Goal: Task Accomplishment & Management: Complete application form

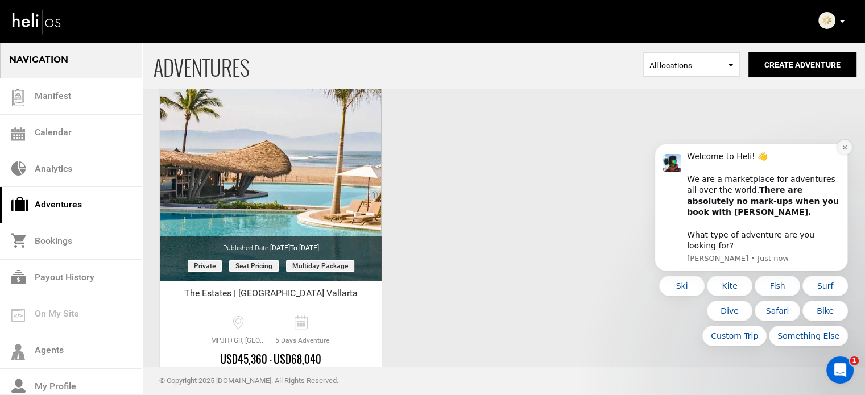
click at [846, 150] on icon "Dismiss notification" at bounding box center [845, 148] width 4 height 4
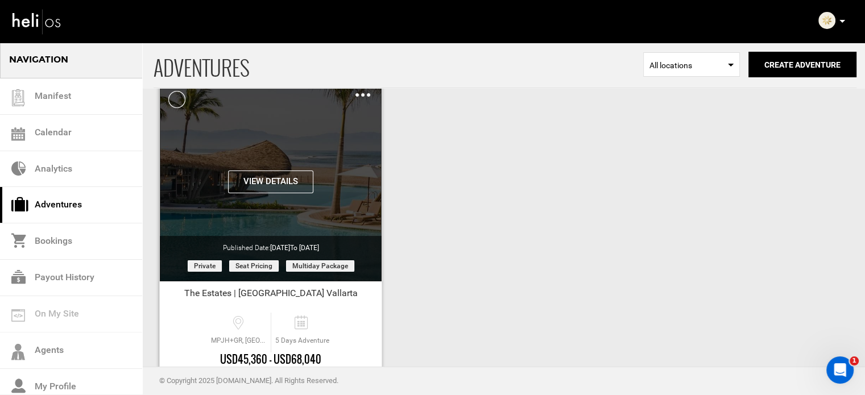
scroll to position [141, 0]
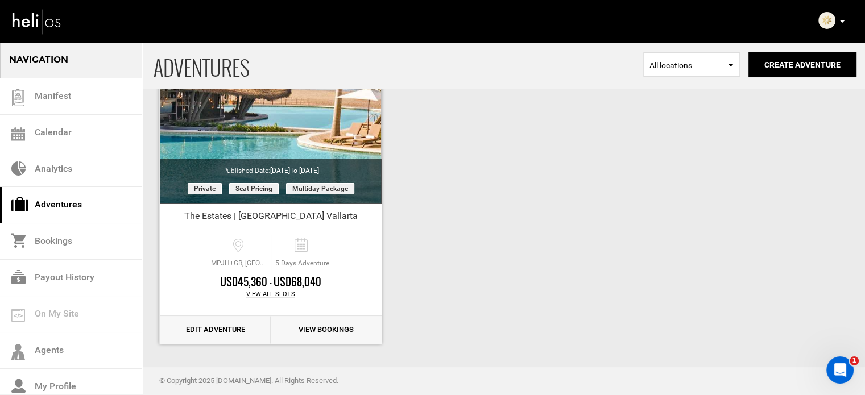
click at [223, 324] on link "Edit Adventure" at bounding box center [215, 330] width 111 height 28
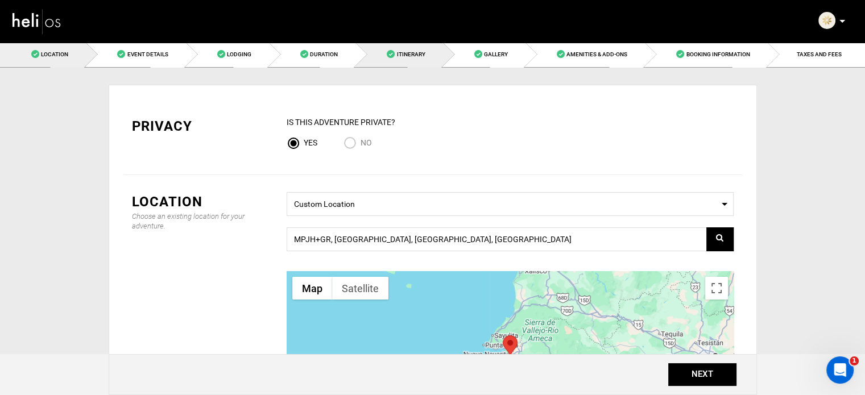
click at [390, 49] on link "Itinerary" at bounding box center [399, 55] width 87 height 26
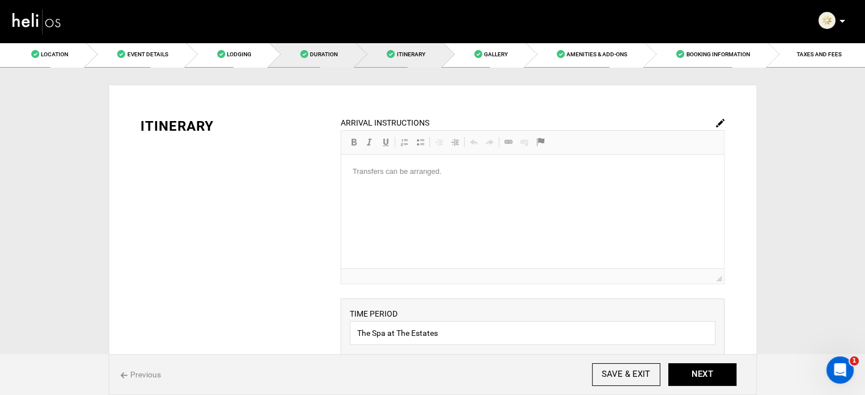
click at [309, 51] on link "Duration" at bounding box center [312, 55] width 86 height 26
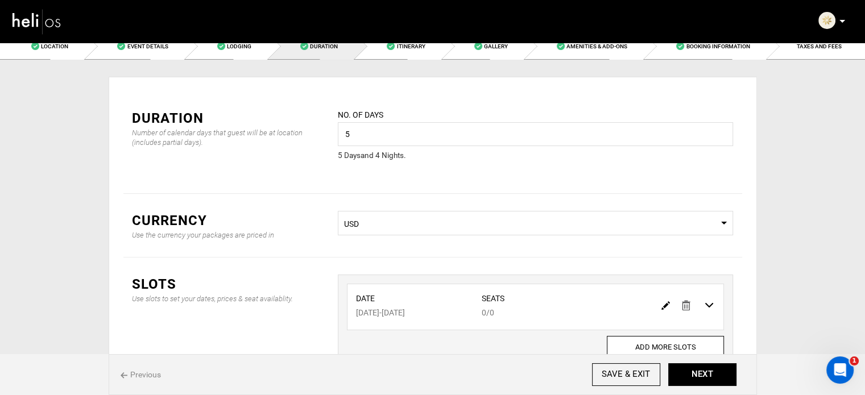
scroll to position [9, 0]
click at [662, 303] on img at bounding box center [666, 304] width 9 height 9
type input "07/22/2026"
type input "07/26/2026"
type input "0"
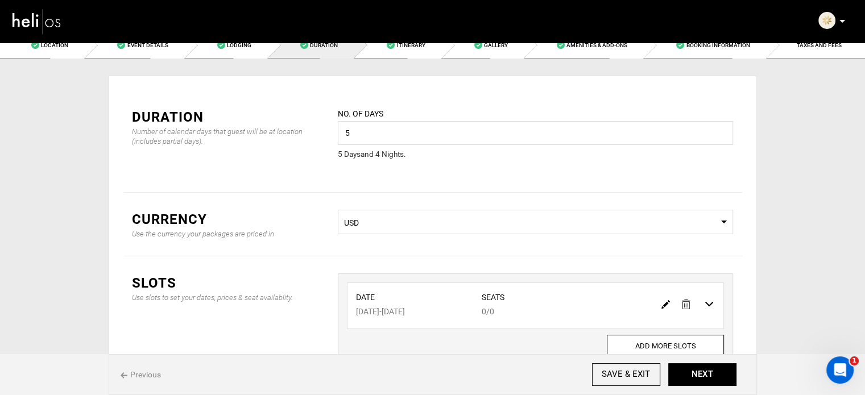
type input "0"
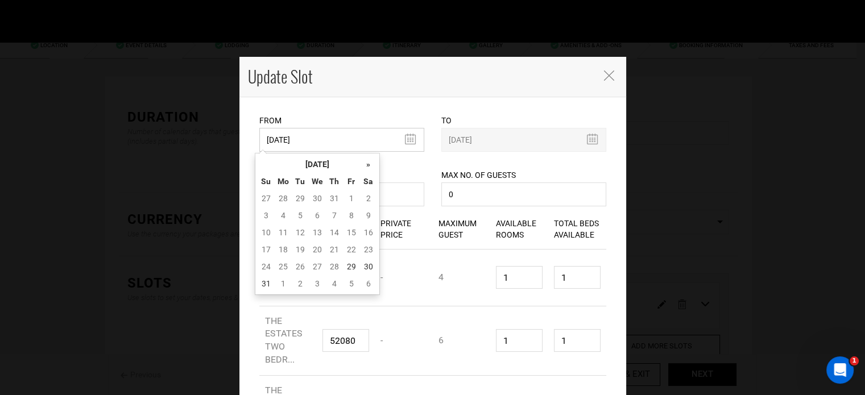
click at [333, 145] on input "07/22/2026" at bounding box center [341, 140] width 165 height 24
click at [328, 159] on th "[DATE]" at bounding box center [317, 164] width 85 height 17
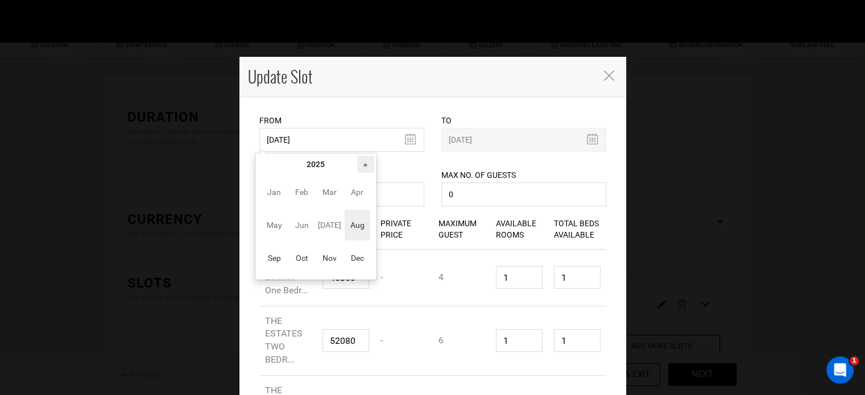
click at [360, 170] on th "»" at bounding box center [365, 164] width 17 height 17
click at [296, 249] on span "Oct" at bounding box center [302, 258] width 26 height 31
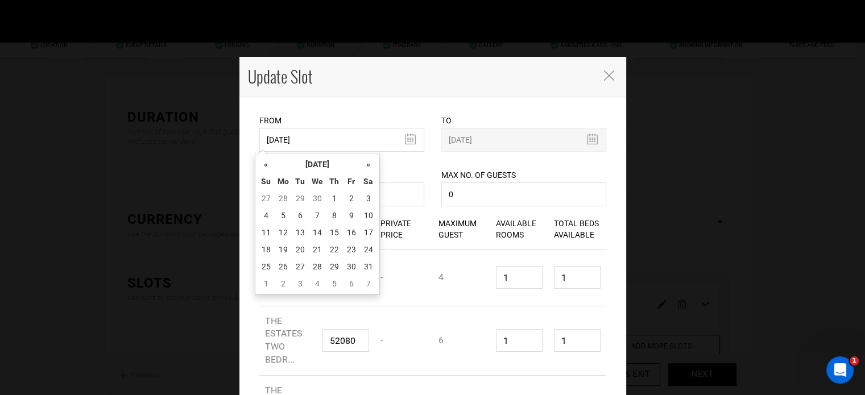
click at [296, 249] on td "20" at bounding box center [300, 249] width 17 height 17
type input "10/20/2026"
type input "10/24/2026"
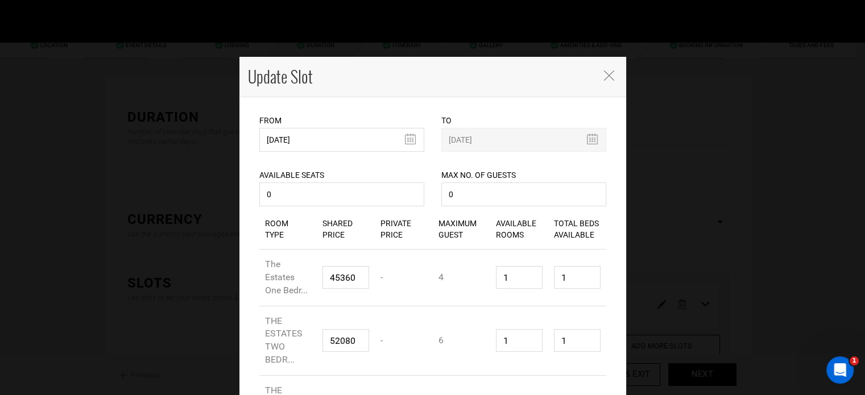
scroll to position [182, 0]
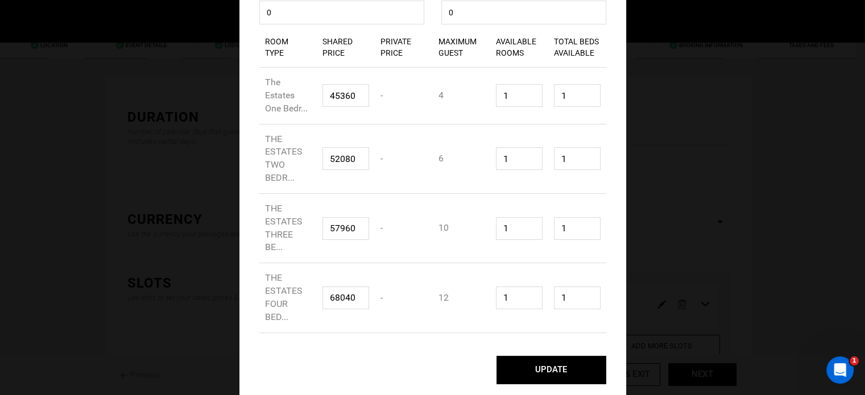
click at [570, 365] on button "UPDATE" at bounding box center [552, 370] width 110 height 28
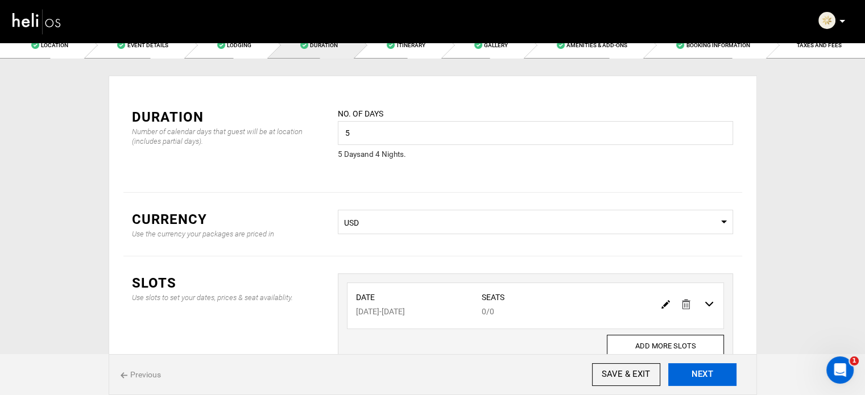
click at [702, 370] on button "NEXT" at bounding box center [703, 375] width 68 height 23
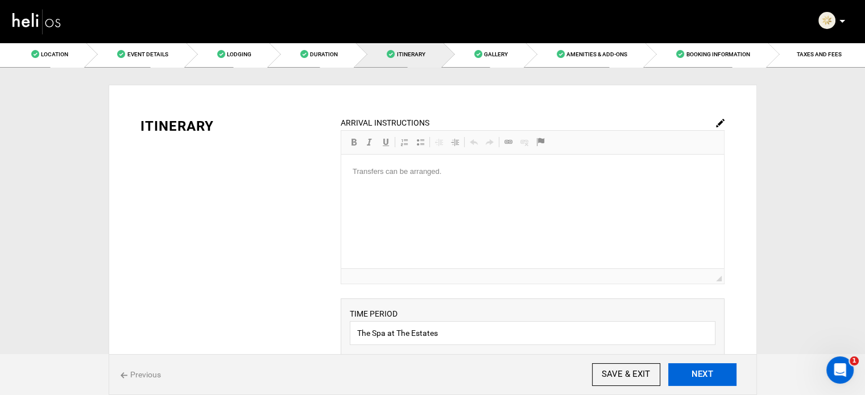
click at [702, 370] on button "NEXT" at bounding box center [703, 375] width 68 height 23
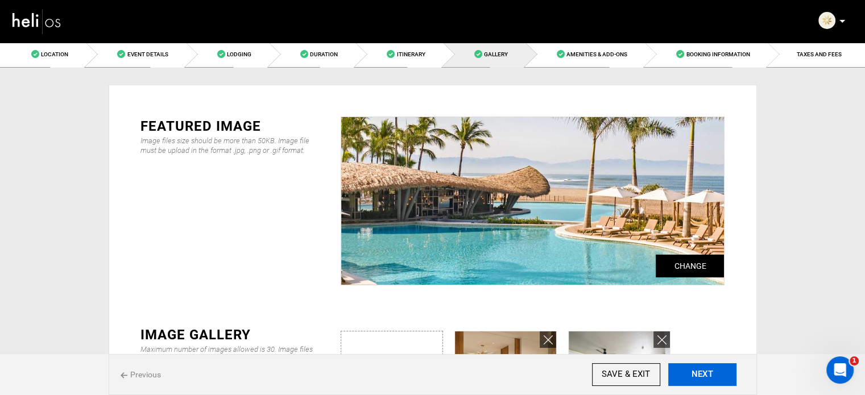
click at [702, 370] on button "NEXT" at bounding box center [703, 375] width 68 height 23
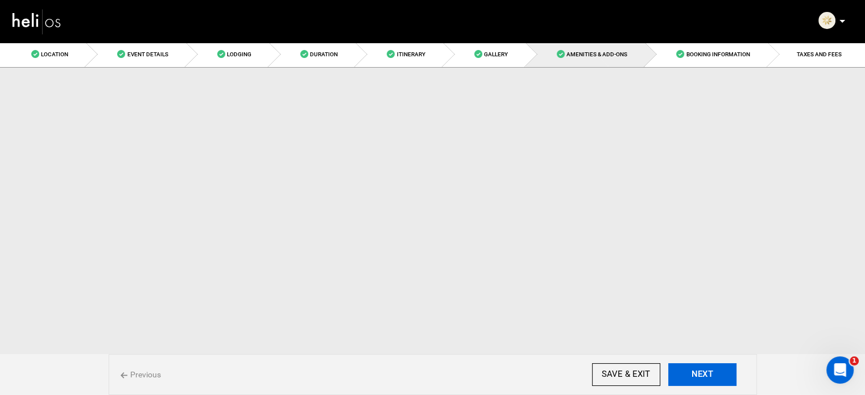
click at [702, 370] on button "NEXT" at bounding box center [703, 375] width 68 height 23
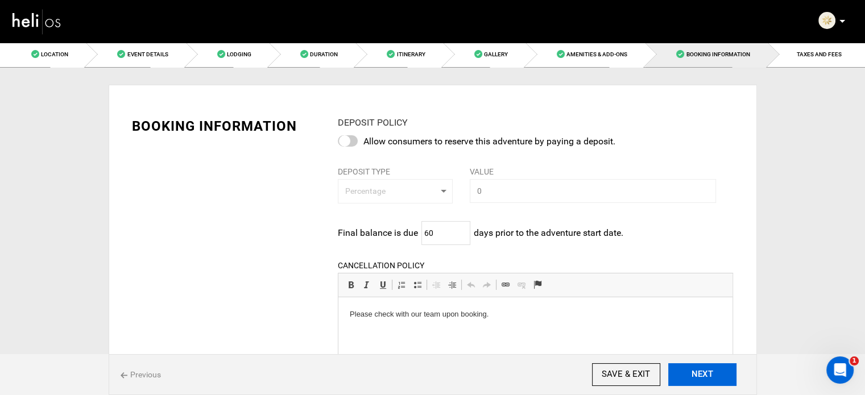
click at [702, 370] on button "NEXT" at bounding box center [703, 375] width 68 height 23
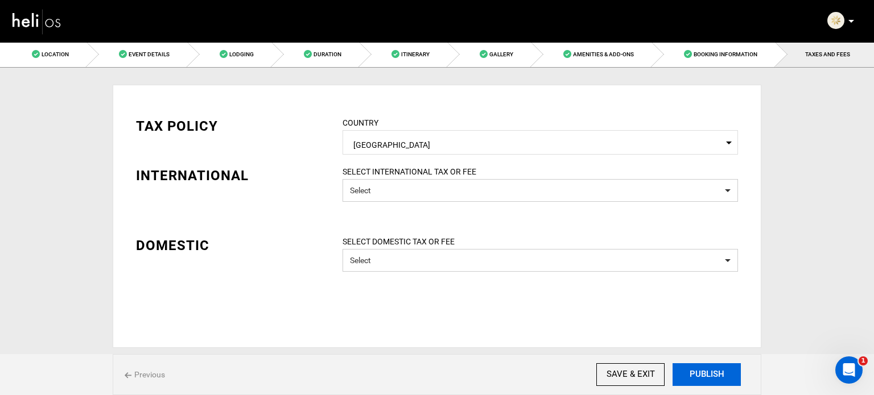
click at [702, 370] on button "PUBLISH" at bounding box center [707, 375] width 68 height 23
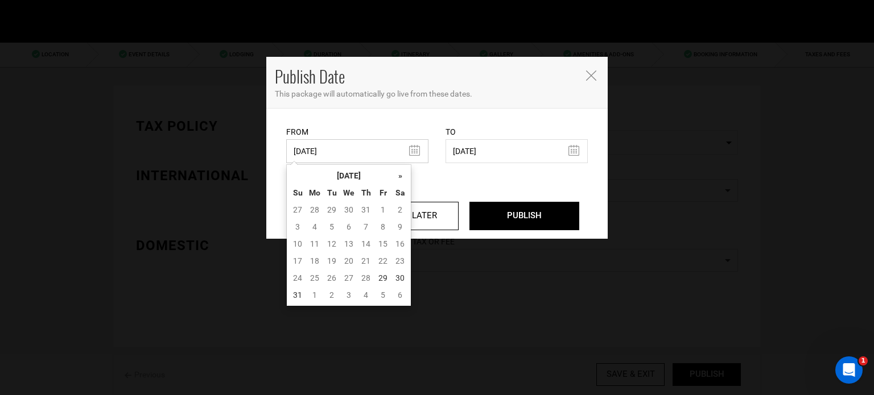
click at [404, 154] on input "08/26/2025" at bounding box center [357, 151] width 142 height 24
click at [382, 277] on td "29" at bounding box center [382, 278] width 17 height 17
type input "[DATE]"
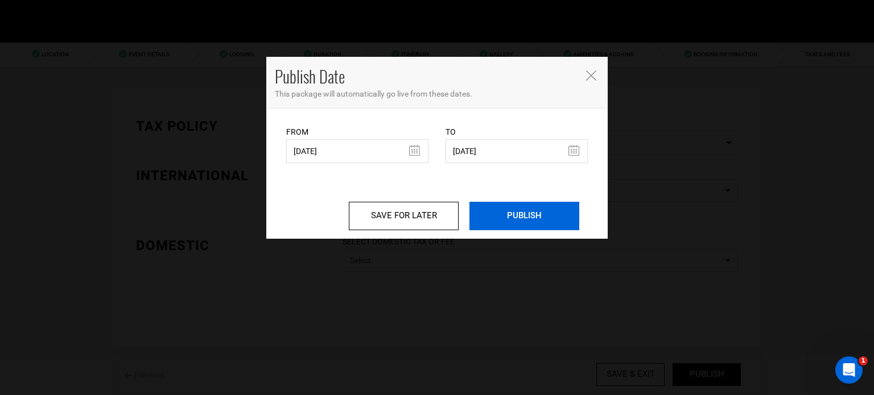
click at [523, 216] on input "PUBLISH" at bounding box center [524, 216] width 110 height 28
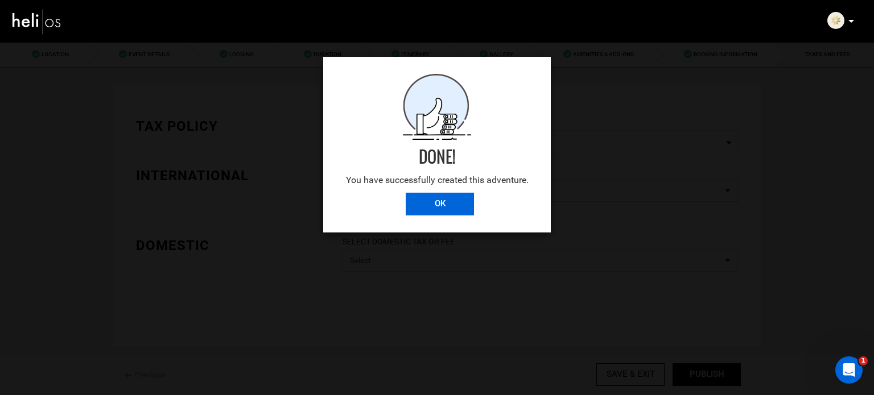
click at [442, 200] on input "OK" at bounding box center [440, 204] width 68 height 23
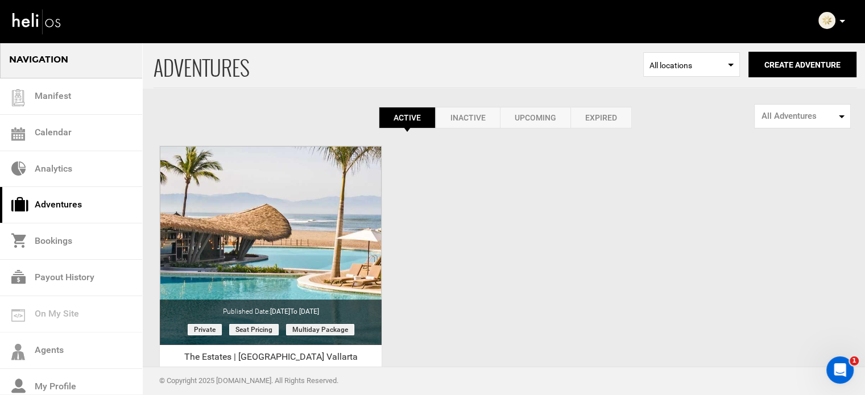
click at [840, 23] on p at bounding box center [842, 21] width 7 height 13
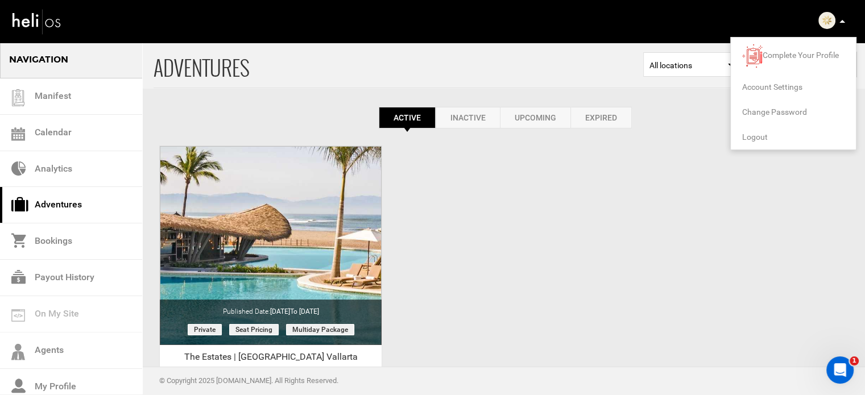
click at [757, 134] on span "Logout" at bounding box center [756, 137] width 26 height 9
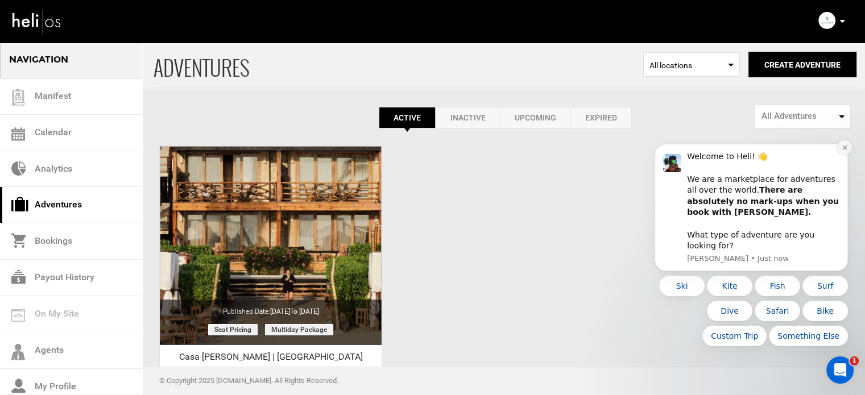
click at [838, 155] on button "Dismiss notification" at bounding box center [845, 147] width 15 height 15
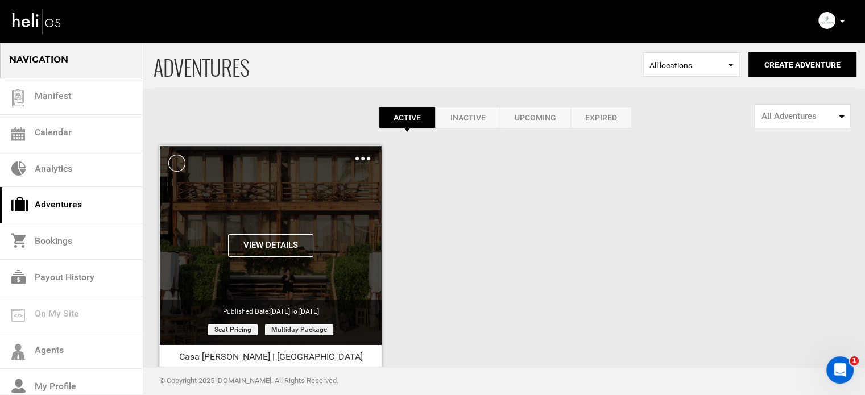
scroll to position [141, 0]
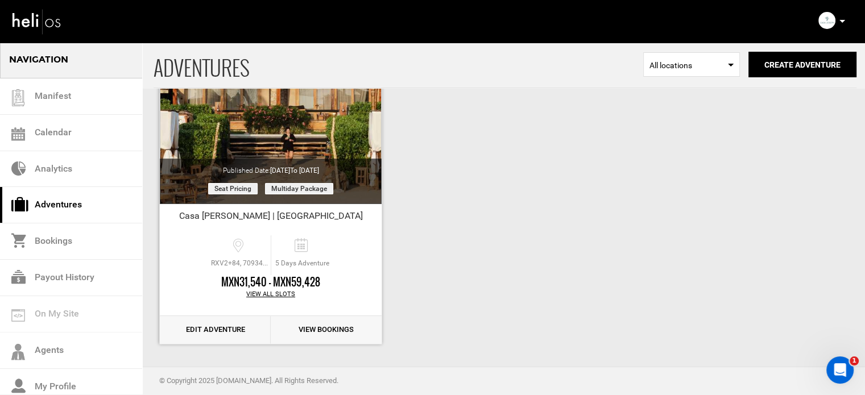
click at [232, 331] on link "Edit Adventure" at bounding box center [215, 330] width 111 height 28
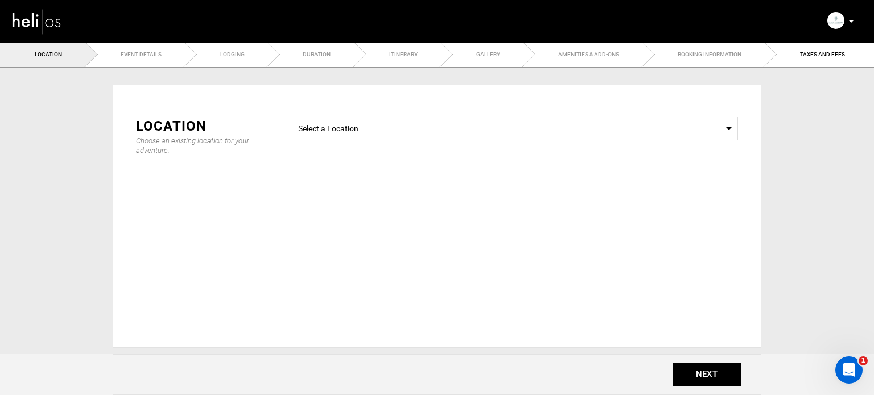
type input "5"
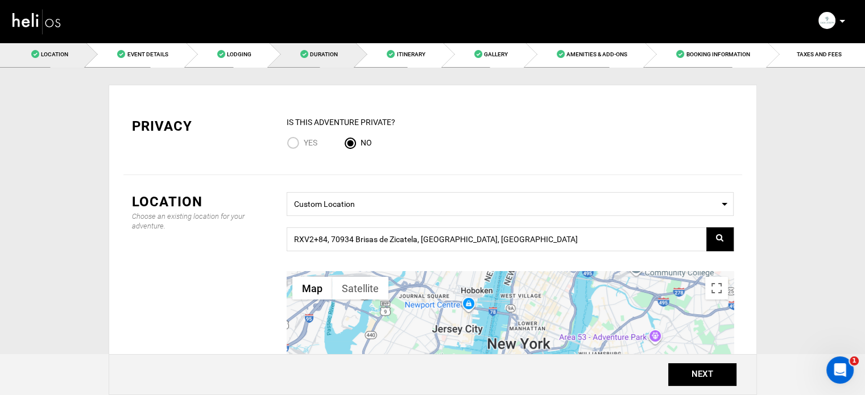
click at [310, 56] on link "Duration" at bounding box center [312, 55] width 86 height 26
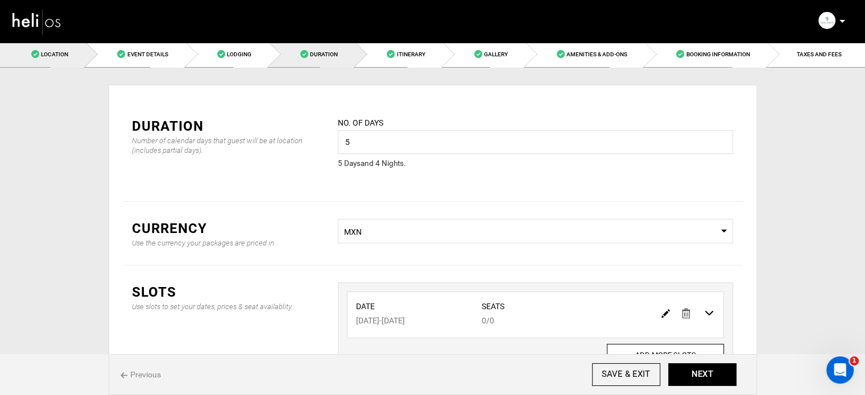
click at [80, 44] on link "Location" at bounding box center [43, 55] width 86 height 26
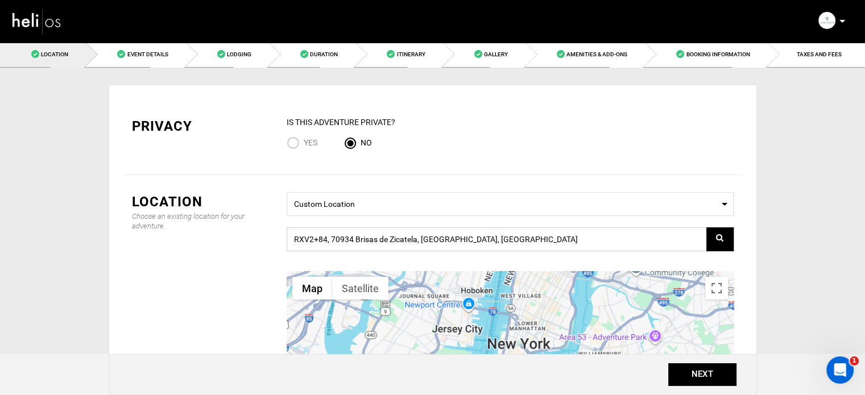
click at [315, 243] on input "RXV2+84, 70934 Brisas de Zicatela, Oaxaca, Mexico" at bounding box center [510, 240] width 447 height 24
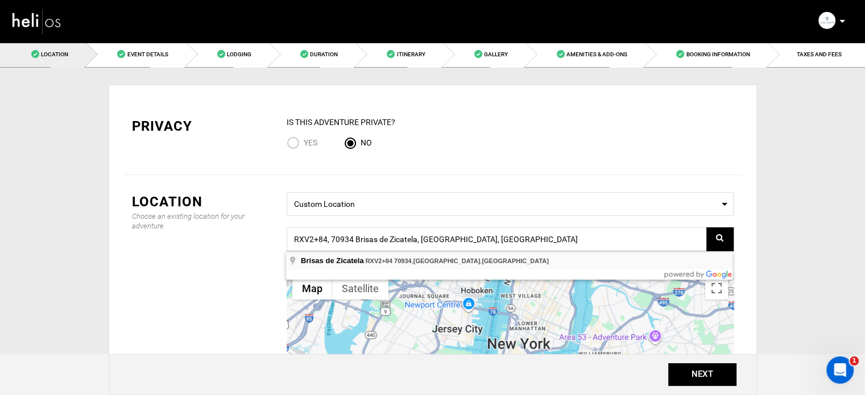
type input "RXV2+84, 70934 Brisas de Zicatela, Oaxaca, Mexico"
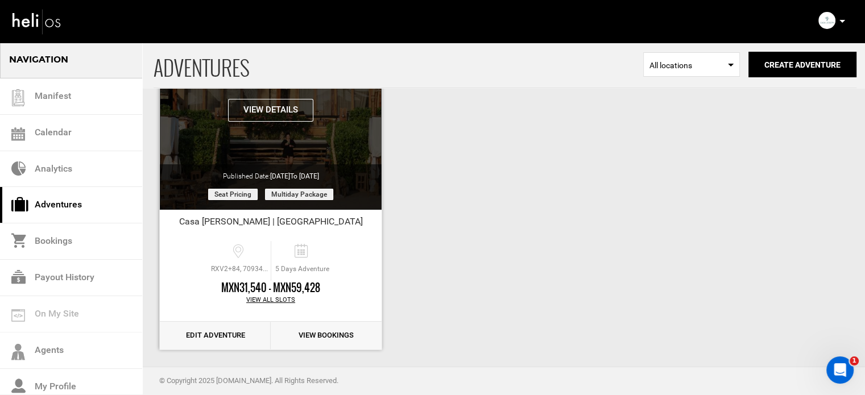
scroll to position [141, 0]
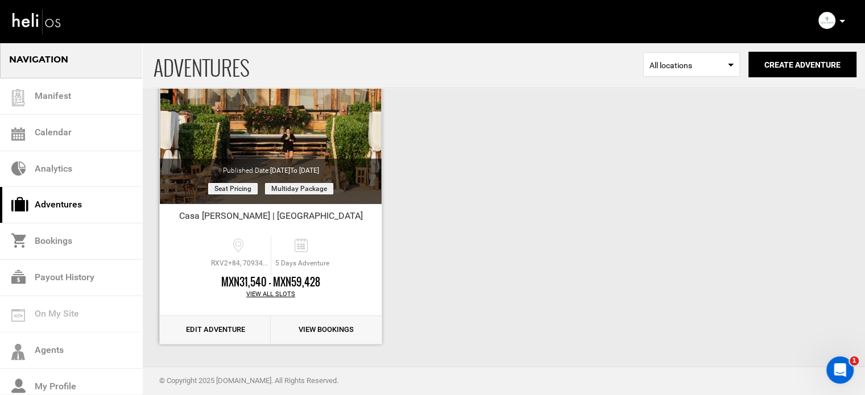
click at [237, 329] on link "Edit Adventure" at bounding box center [215, 330] width 111 height 28
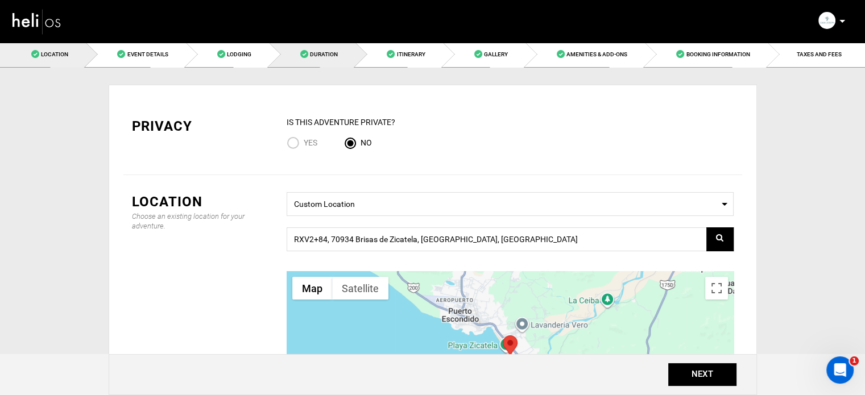
click at [298, 56] on link "Duration" at bounding box center [312, 55] width 86 height 26
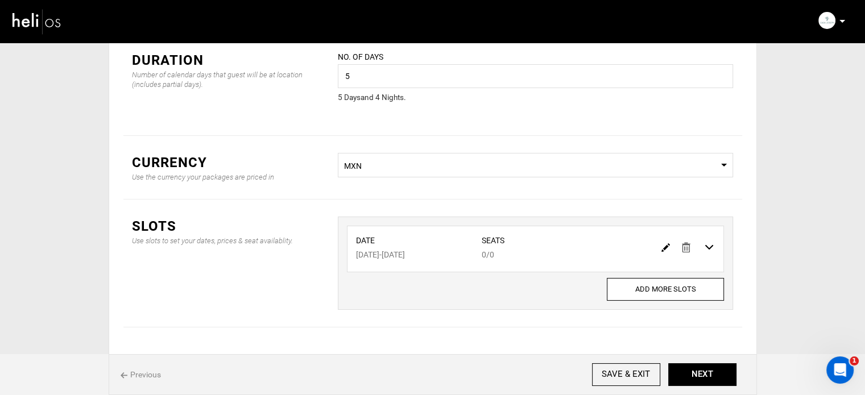
scroll to position [66, 0]
click at [664, 246] on img at bounding box center [666, 248] width 9 height 9
type input "08/17/2026"
type input "08/21/2026"
type input "0"
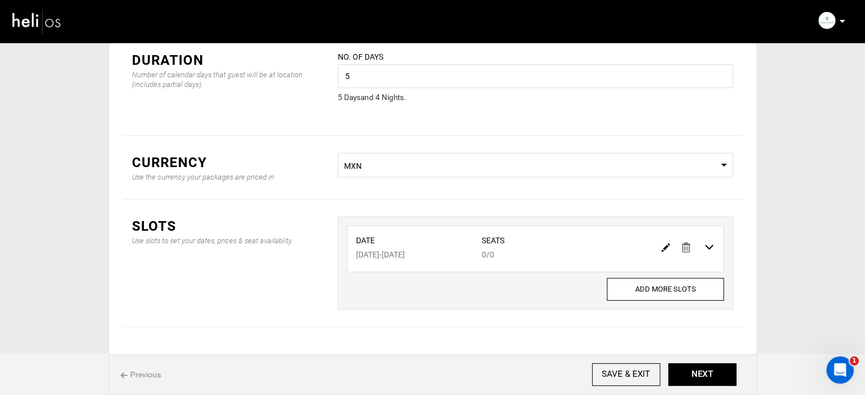
type input "0"
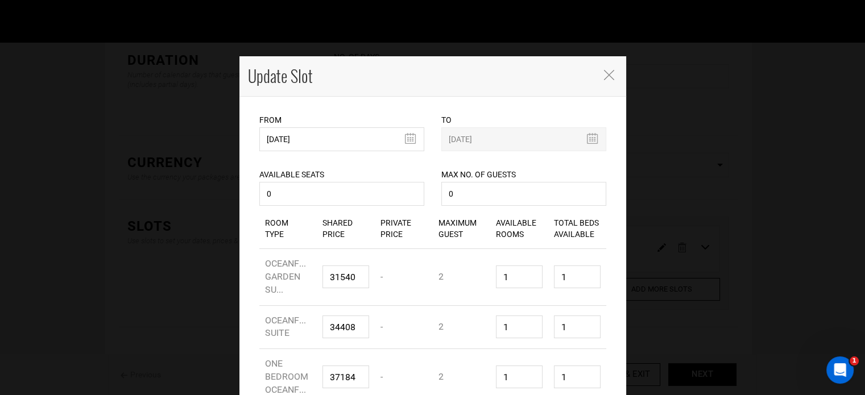
scroll to position [0, 0]
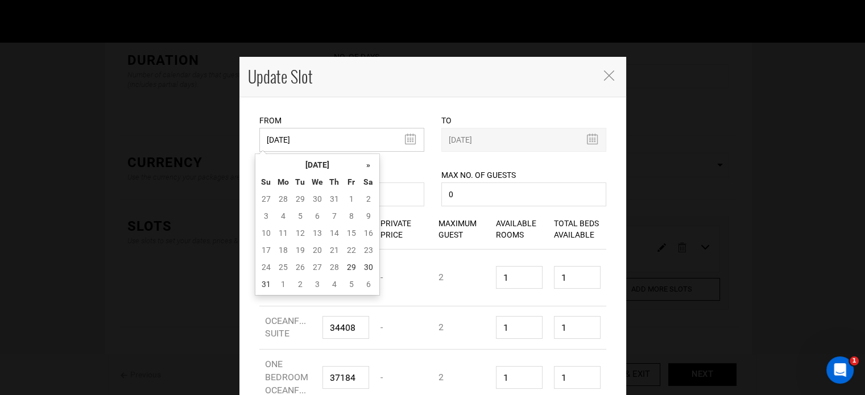
click at [284, 141] on input "08/17/2026" at bounding box center [341, 140] width 165 height 24
click at [307, 159] on th "[DATE]" at bounding box center [317, 164] width 85 height 17
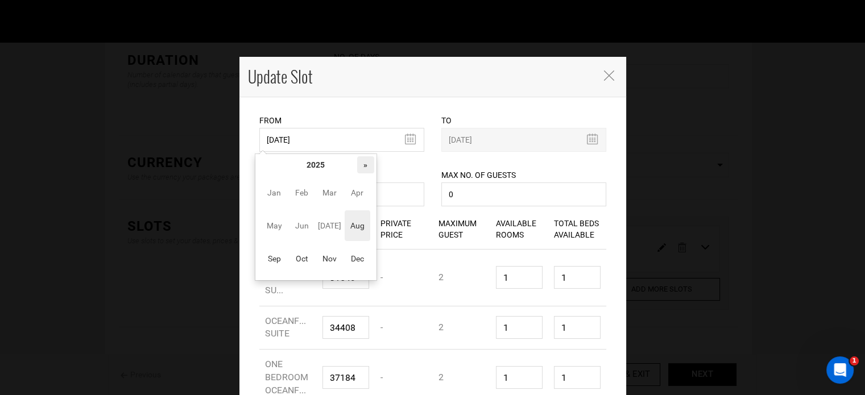
click at [364, 163] on th "»" at bounding box center [365, 164] width 17 height 17
click at [299, 256] on span "Oct" at bounding box center [302, 259] width 26 height 31
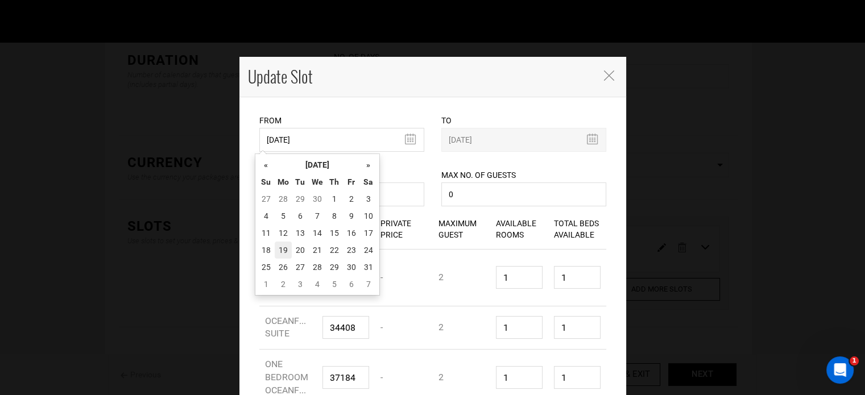
click at [287, 249] on td "19" at bounding box center [283, 250] width 17 height 17
type input "10/19/2026"
type input "10/23/2026"
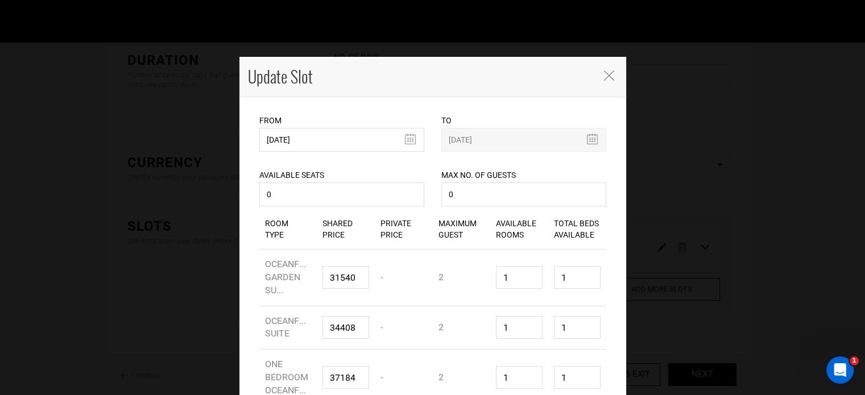
scroll to position [187, 0]
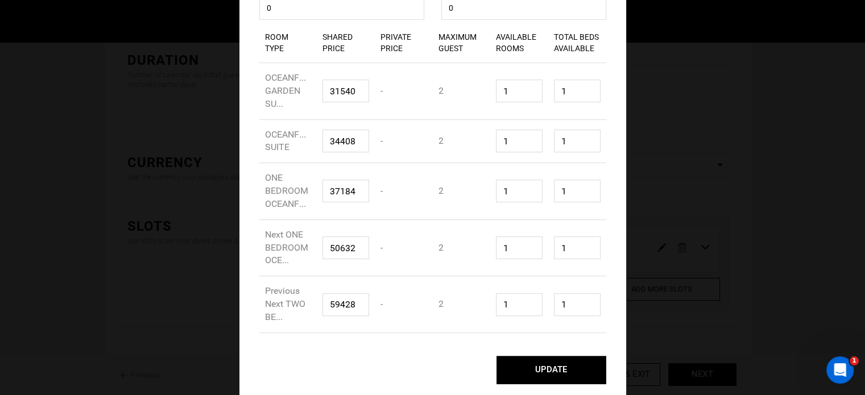
click at [559, 370] on button "UPDATE" at bounding box center [552, 370] width 110 height 28
type input "10/19/2026"
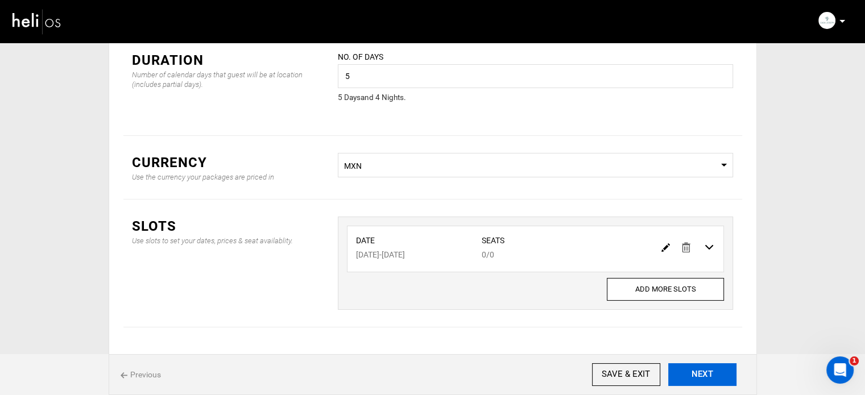
click at [696, 370] on button "NEXT" at bounding box center [703, 375] width 68 height 23
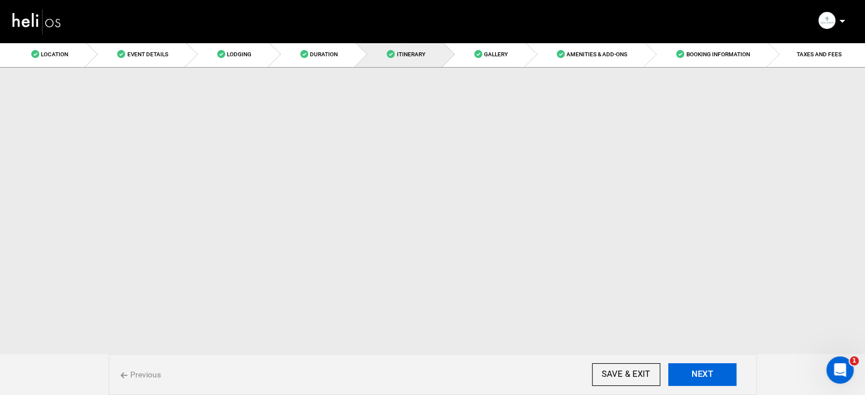
click at [696, 370] on button "NEXT" at bounding box center [703, 375] width 68 height 23
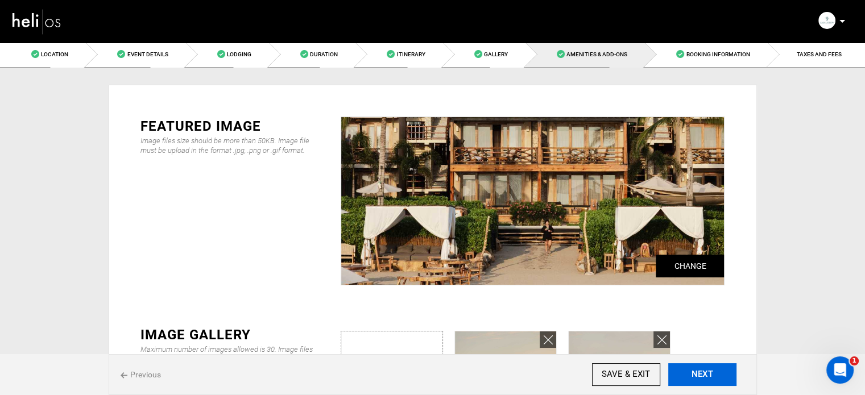
click at [696, 370] on button "NEXT" at bounding box center [703, 375] width 68 height 23
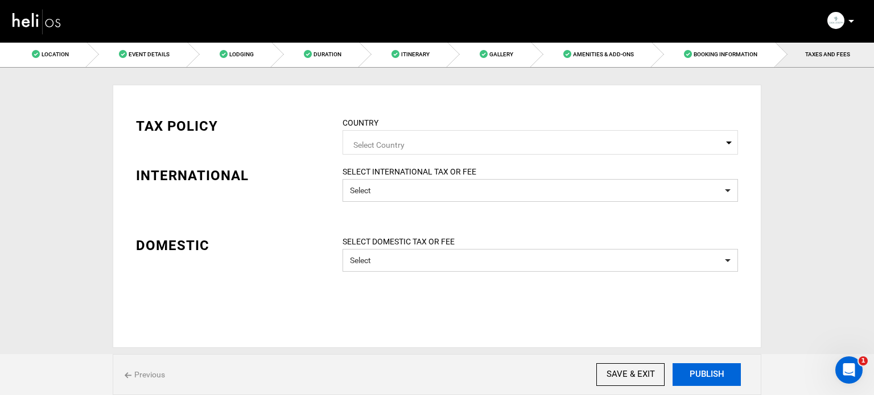
click at [696, 370] on button "PUBLISH" at bounding box center [707, 375] width 68 height 23
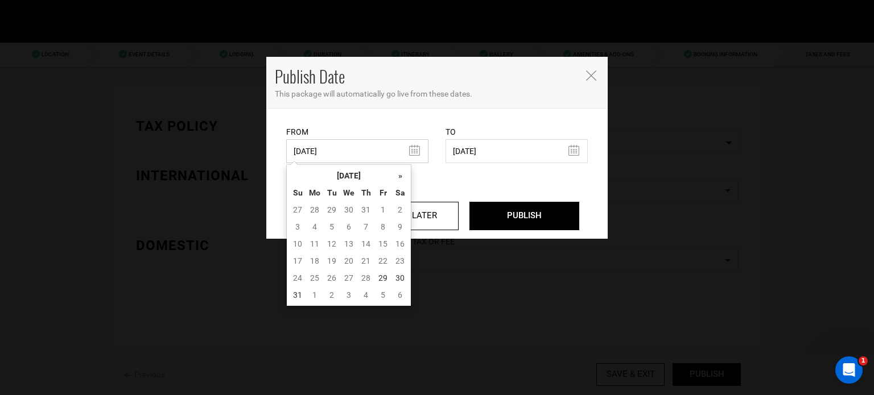
click at [394, 150] on input "05/13/2025" at bounding box center [357, 151] width 142 height 24
click at [378, 275] on td "29" at bounding box center [382, 278] width 17 height 17
type input "[DATE]"
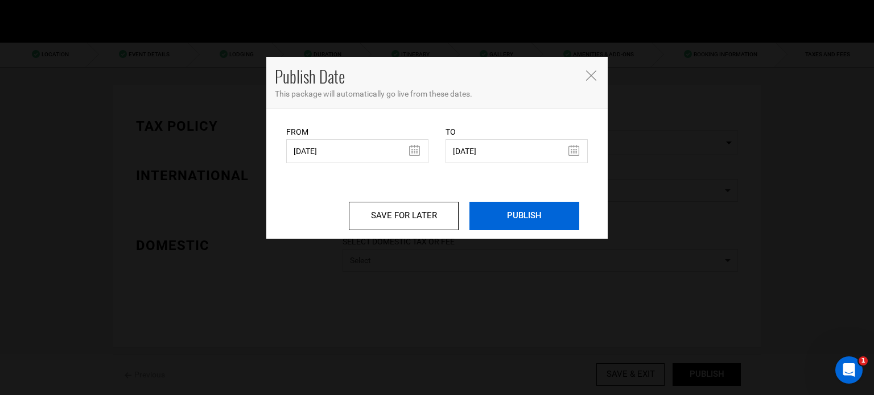
click at [539, 210] on input "PUBLISH" at bounding box center [524, 216] width 110 height 28
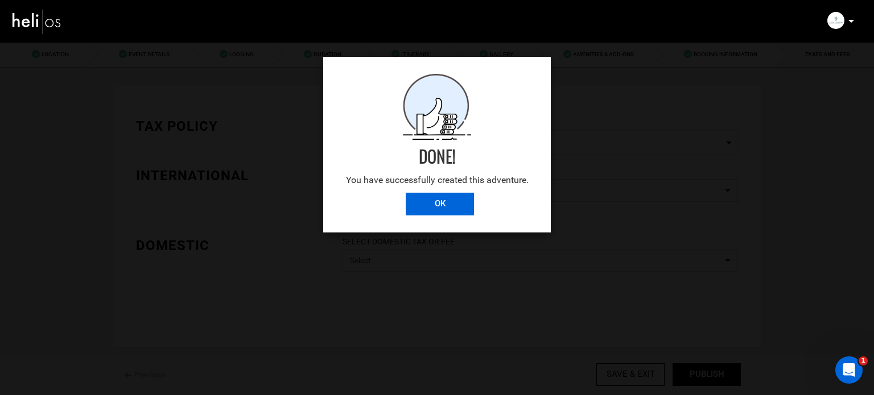
click at [430, 194] on input "OK" at bounding box center [440, 204] width 68 height 23
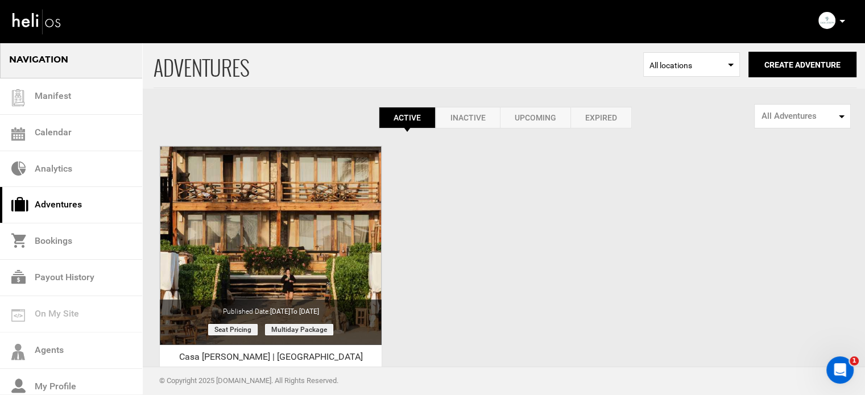
click at [843, 20] on icon at bounding box center [843, 21] width 6 height 3
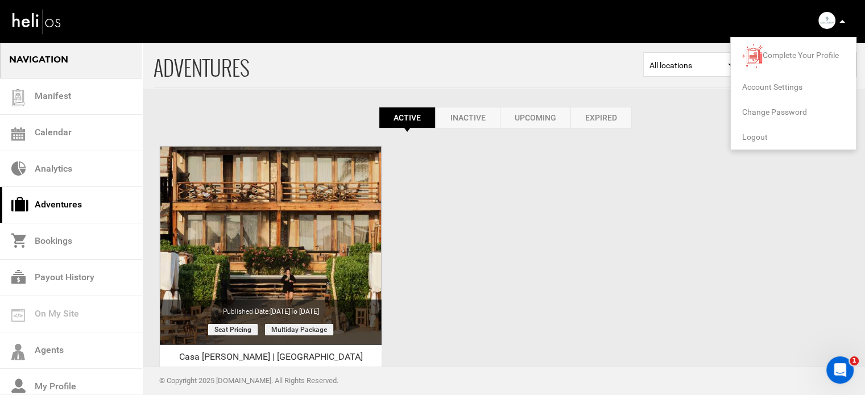
click at [753, 136] on span "Logout" at bounding box center [756, 137] width 26 height 9
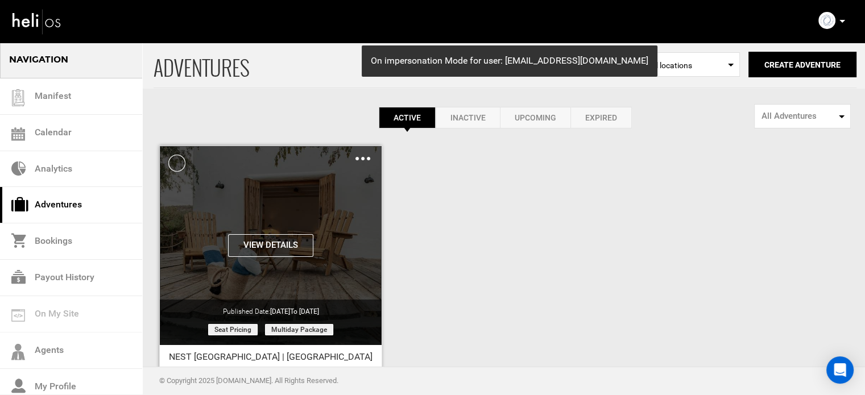
scroll to position [141, 0]
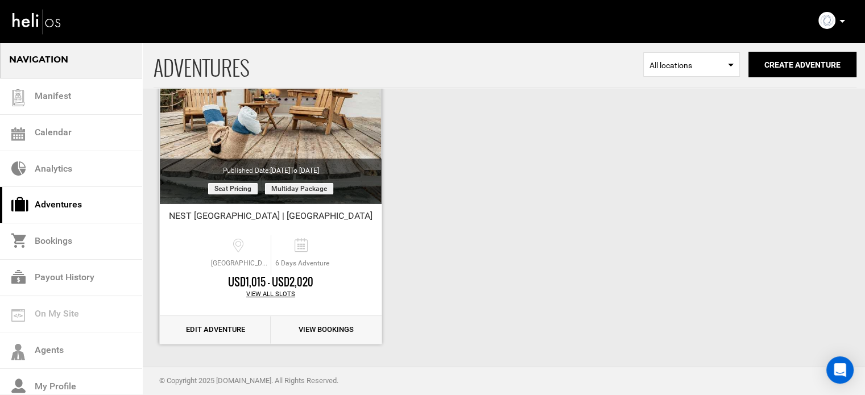
click at [244, 327] on link "Edit Adventure" at bounding box center [215, 330] width 111 height 28
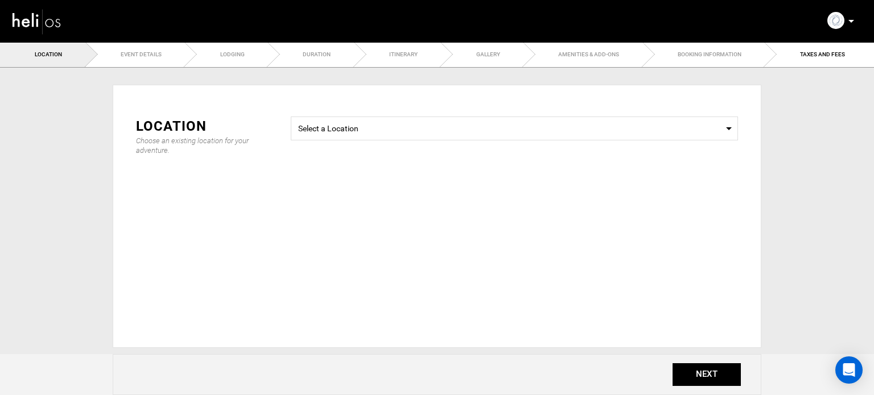
type input "6"
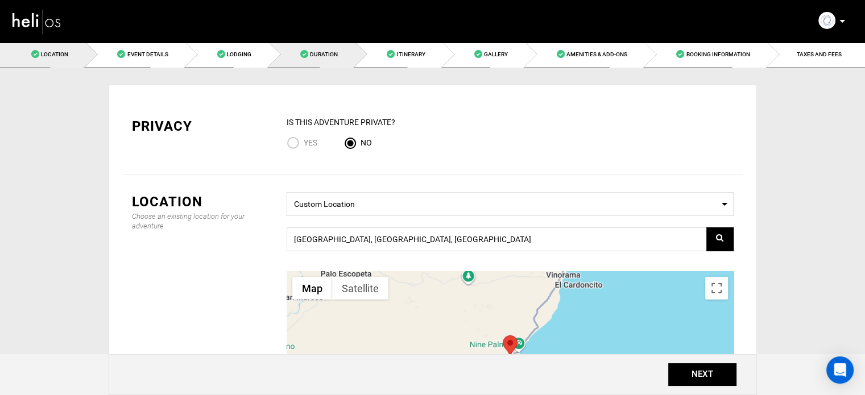
click at [319, 57] on span "Duration" at bounding box center [324, 54] width 28 height 6
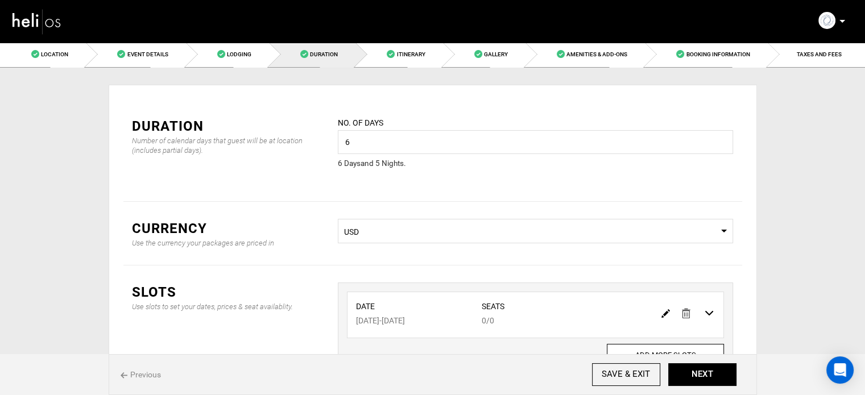
click at [662, 310] on img at bounding box center [666, 314] width 9 height 9
type input "12/22/2025"
type input "12/27/2025"
type input "0"
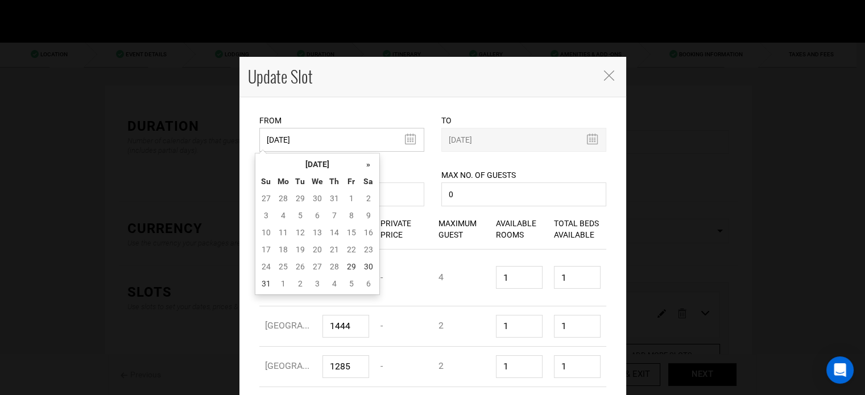
click at [381, 134] on input "12/22/2025" at bounding box center [341, 140] width 165 height 24
click at [373, 167] on th "»" at bounding box center [368, 164] width 17 height 17
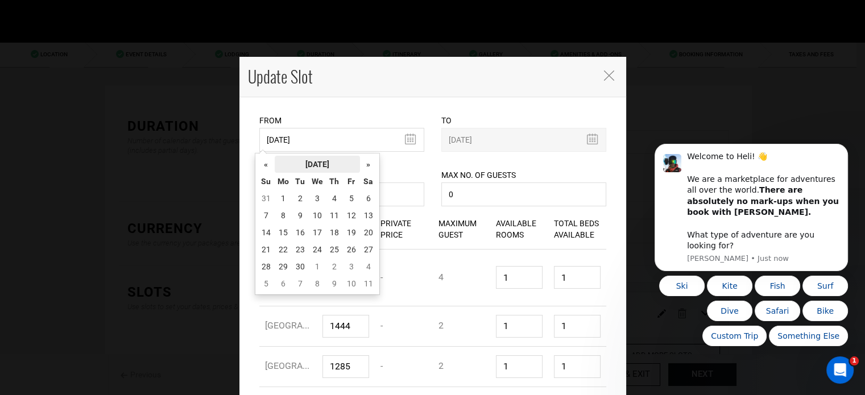
click at [345, 168] on th "September 2025" at bounding box center [317, 164] width 85 height 17
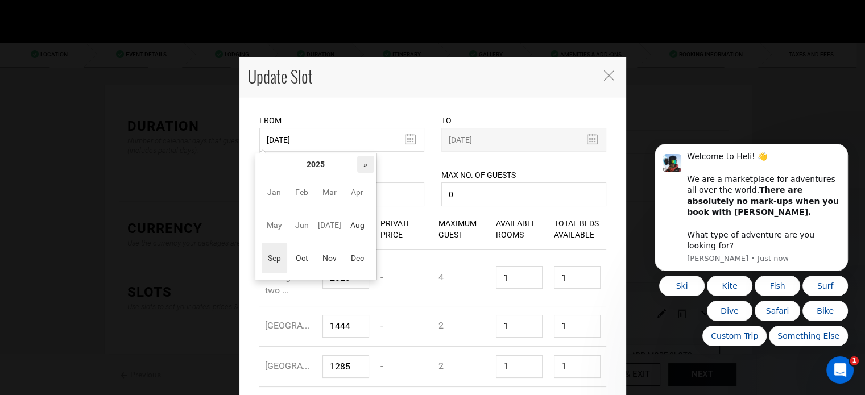
click at [366, 167] on th "»" at bounding box center [365, 164] width 17 height 17
click at [844, 151] on icon "Dismiss notification" at bounding box center [845, 148] width 6 height 6
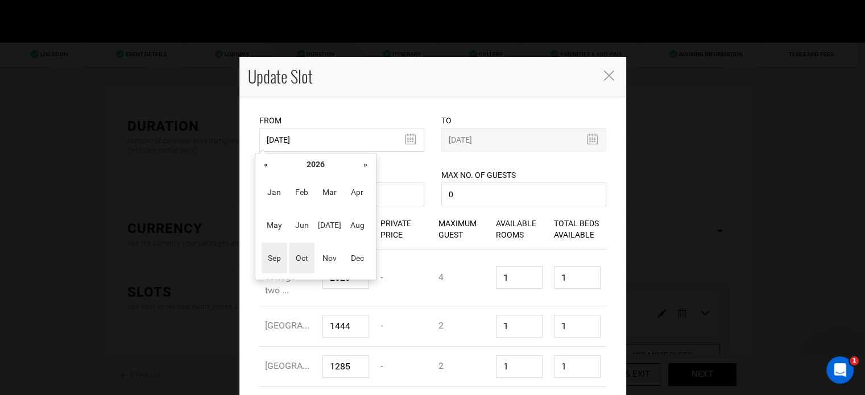
click at [292, 265] on span "Oct" at bounding box center [302, 258] width 26 height 31
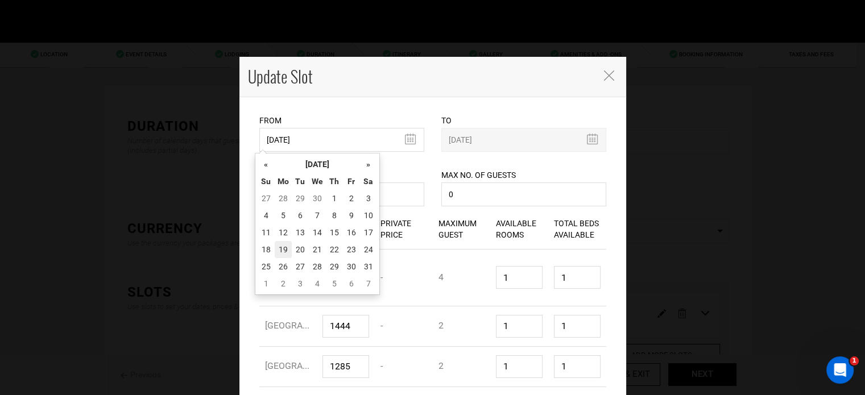
click at [277, 248] on td "19" at bounding box center [283, 249] width 17 height 17
type input "10/19/2026"
type input "10/24/2026"
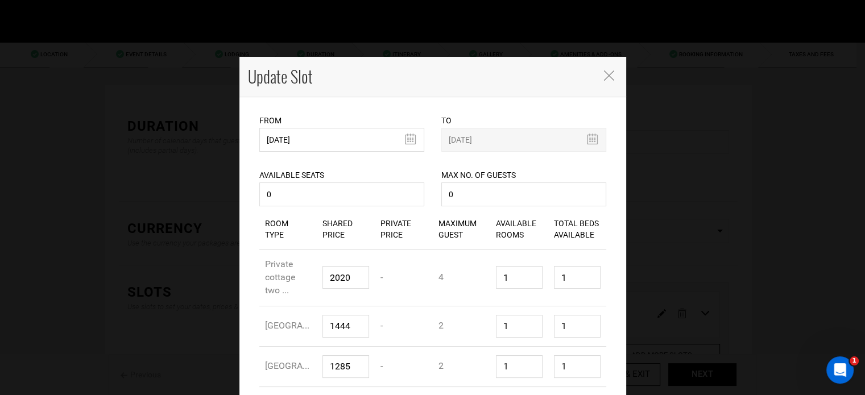
scroll to position [313, 0]
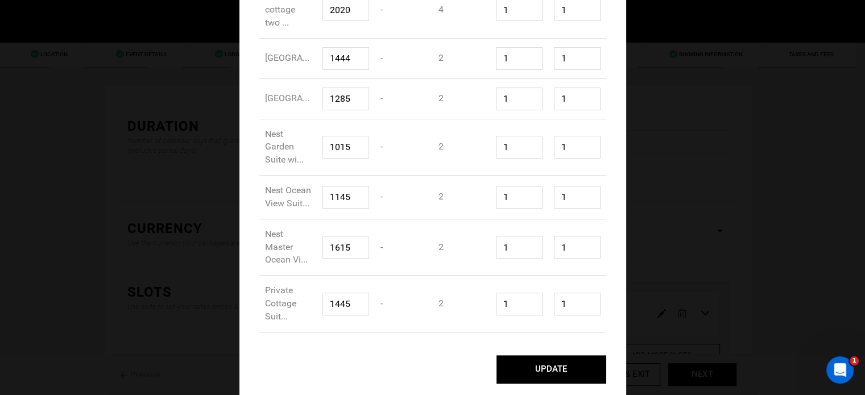
click at [572, 364] on button "UPDATE" at bounding box center [552, 370] width 110 height 28
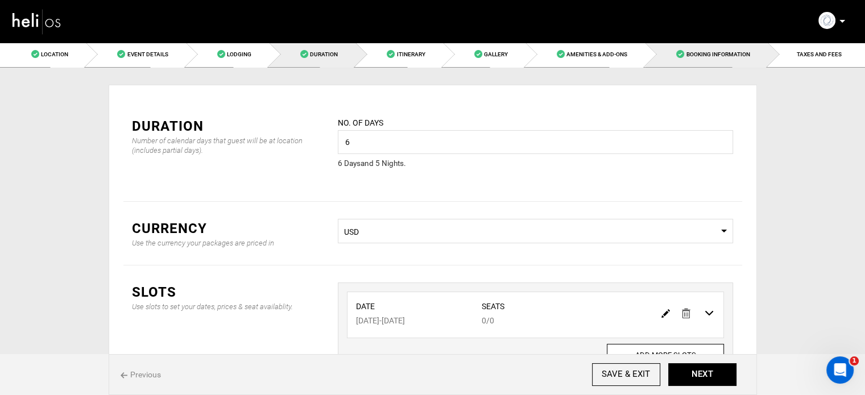
click at [758, 63] on link "Booking Information" at bounding box center [706, 55] width 122 height 26
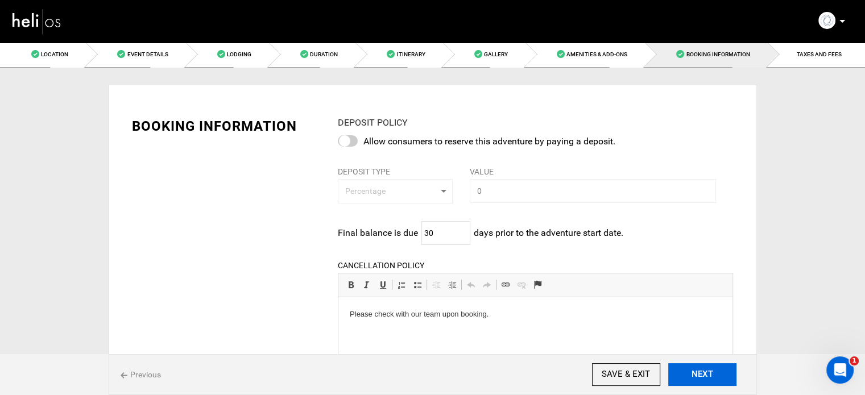
click at [717, 373] on button "NEXT" at bounding box center [703, 375] width 68 height 23
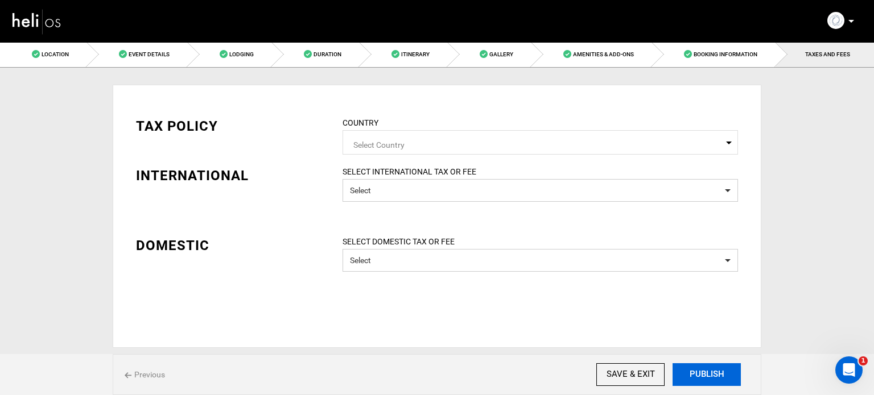
click at [717, 373] on button "PUBLISH" at bounding box center [707, 375] width 68 height 23
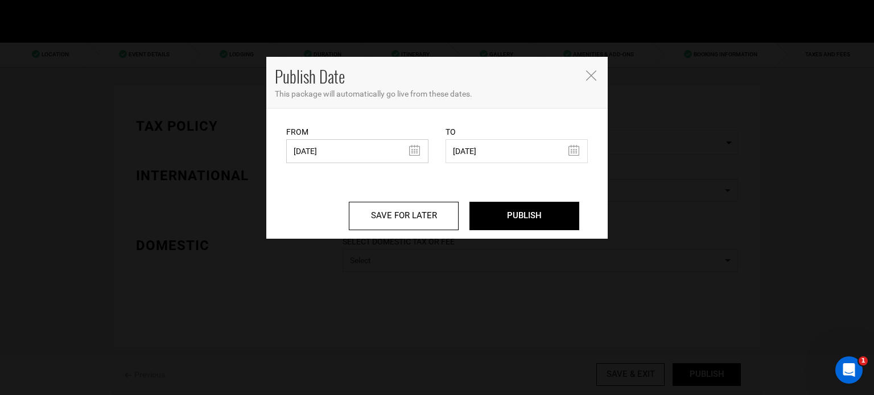
click at [362, 151] on input "12/10/2024" at bounding box center [357, 151] width 142 height 24
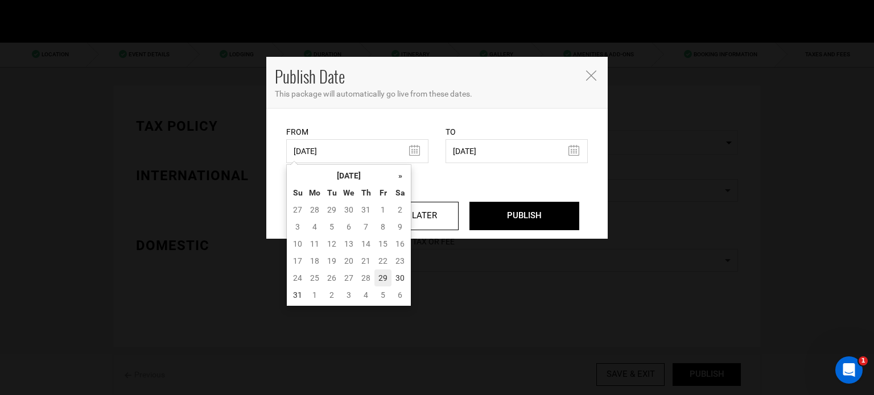
click at [378, 282] on td "29" at bounding box center [382, 278] width 17 height 17
type input "[DATE]"
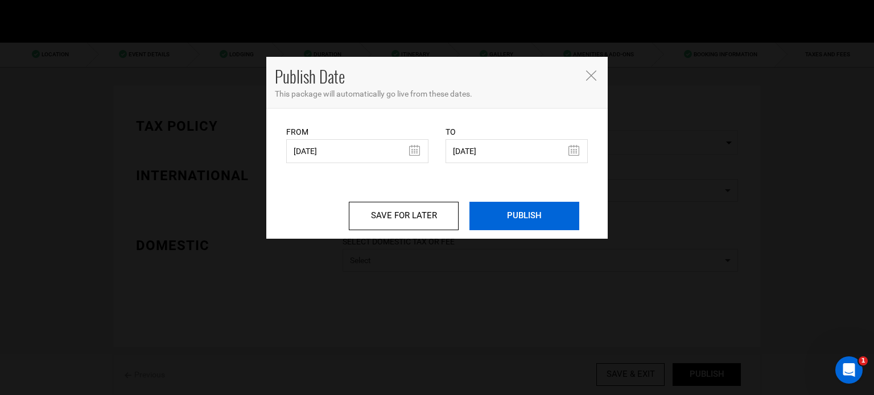
click at [527, 214] on input "PUBLISH" at bounding box center [524, 216] width 110 height 28
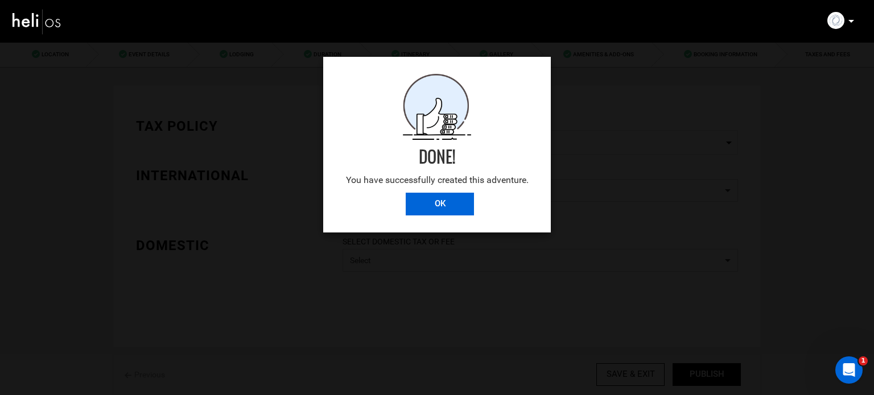
click at [429, 201] on input "OK" at bounding box center [440, 204] width 68 height 23
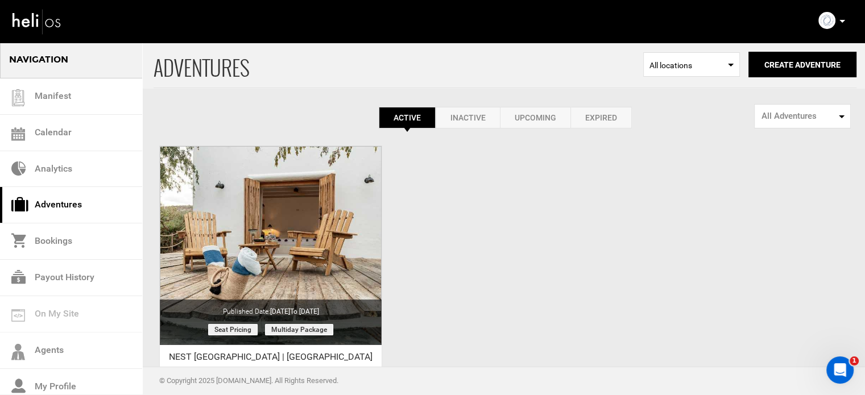
click at [842, 18] on p at bounding box center [842, 21] width 7 height 13
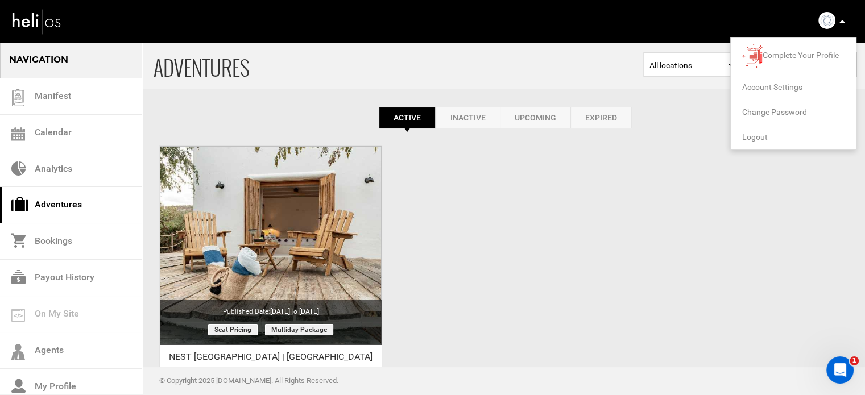
click at [756, 138] on span "Logout" at bounding box center [756, 137] width 26 height 9
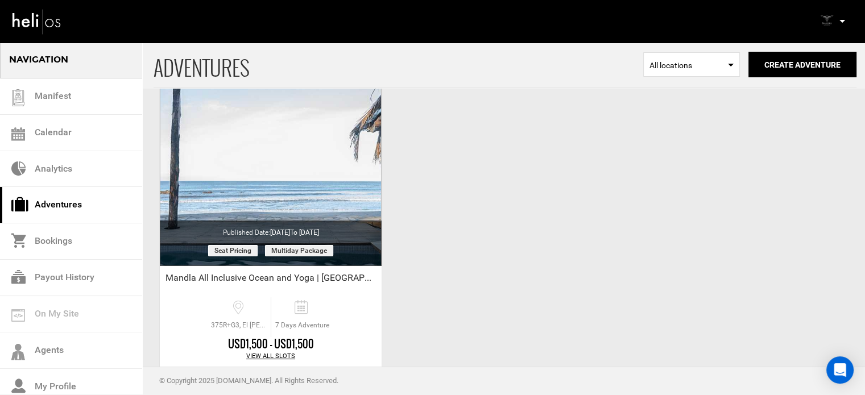
scroll to position [141, 0]
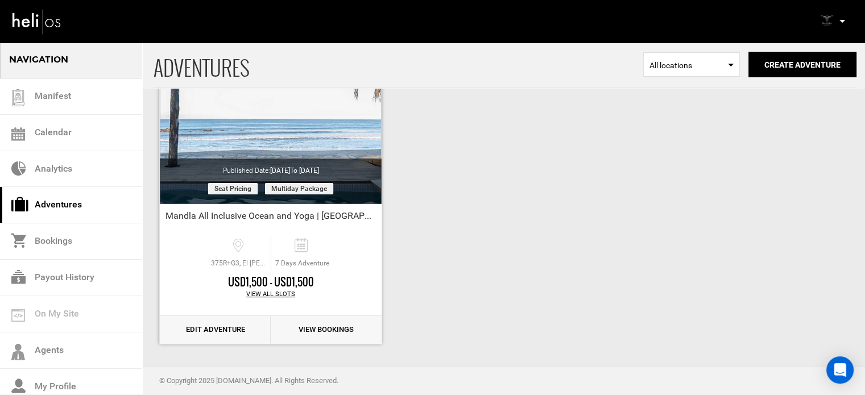
click at [193, 334] on link "Edit Adventure" at bounding box center [215, 330] width 111 height 28
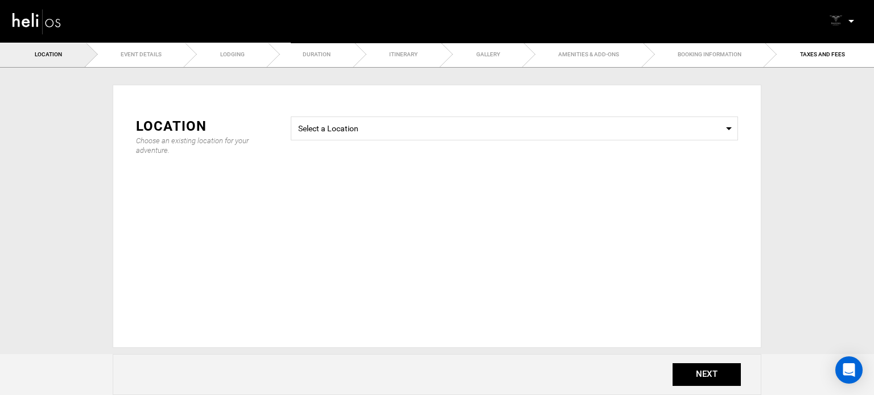
type input "7"
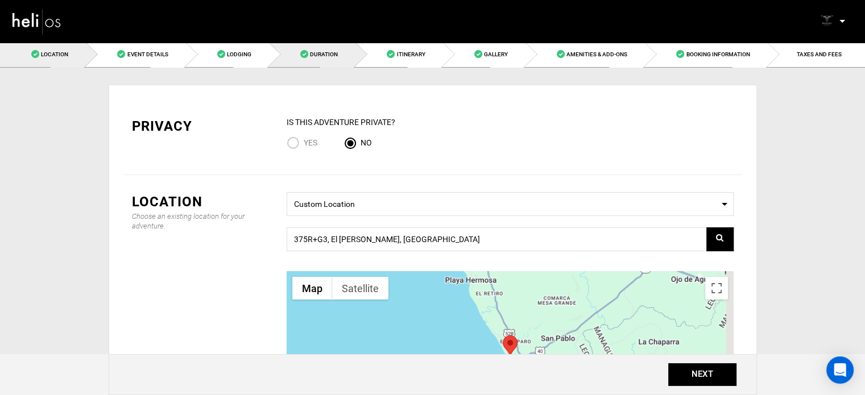
click at [294, 63] on link "Duration" at bounding box center [312, 55] width 86 height 26
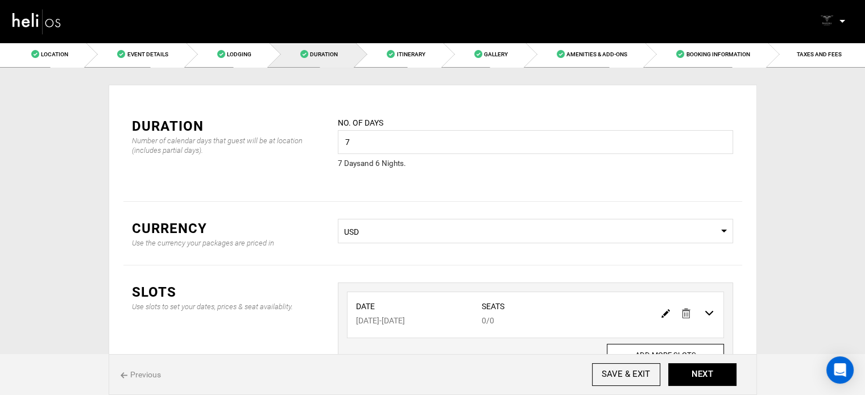
click at [663, 317] on img at bounding box center [666, 314] width 9 height 9
type input "03/08/2026"
type input "03/14/2026"
type input "0"
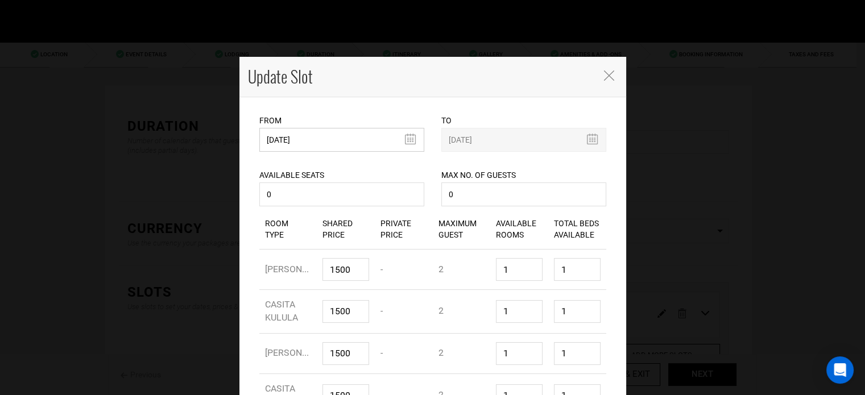
click at [365, 146] on input "03/08/2026" at bounding box center [341, 140] width 165 height 24
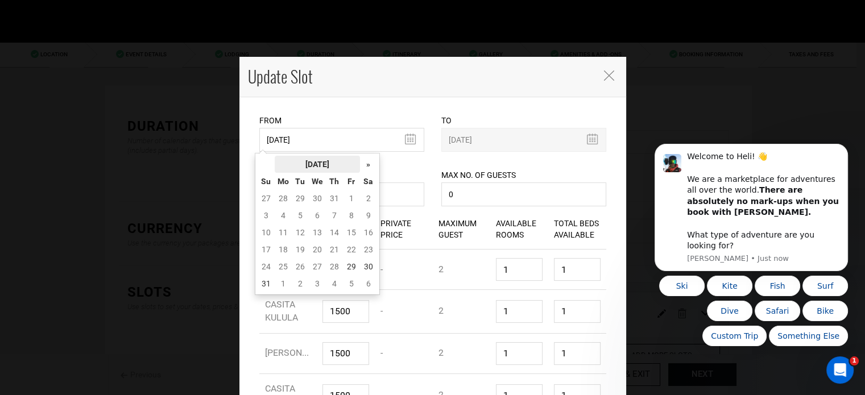
click at [342, 164] on th "[DATE]" at bounding box center [317, 164] width 85 height 17
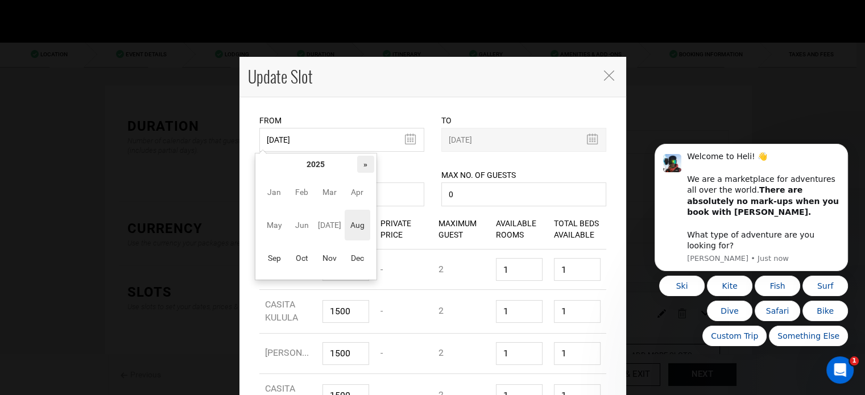
click at [357, 164] on th "»" at bounding box center [365, 164] width 17 height 17
click at [300, 254] on span "Oct" at bounding box center [302, 258] width 26 height 31
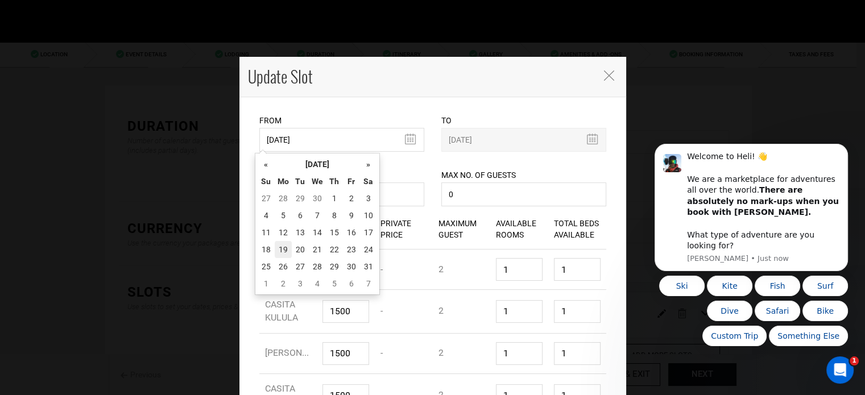
click at [283, 254] on td "19" at bounding box center [283, 249] width 17 height 17
type input "[DATE]"
type input "10/25/2026"
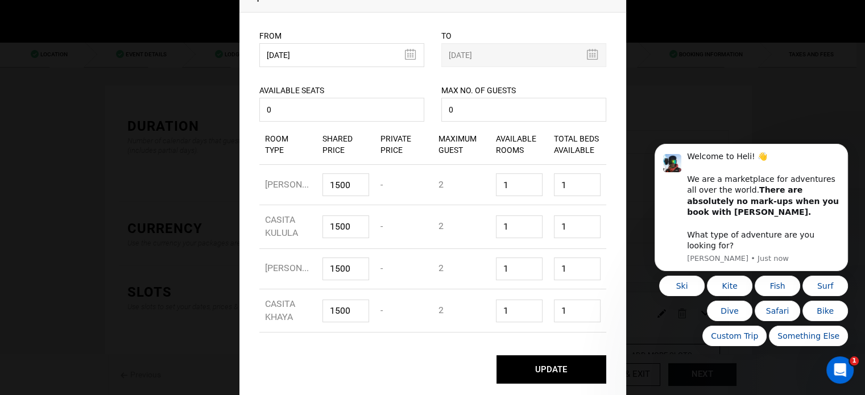
scroll to position [91, 0]
click at [570, 365] on button "UPDATE" at bounding box center [552, 370] width 110 height 28
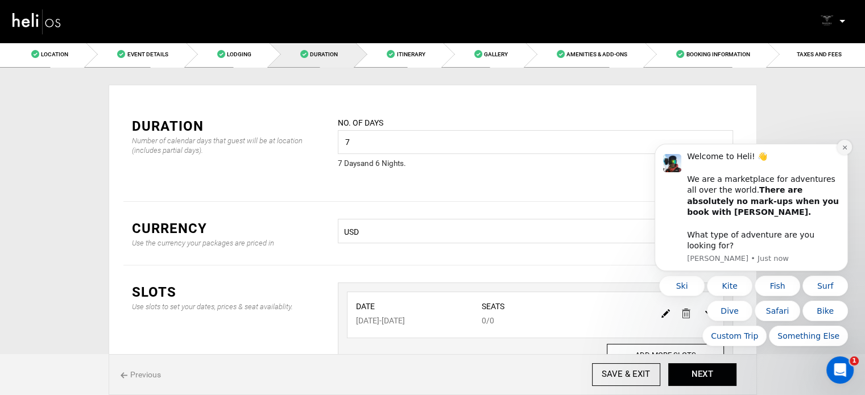
click at [845, 150] on icon "Dismiss notification" at bounding box center [845, 148] width 4 height 4
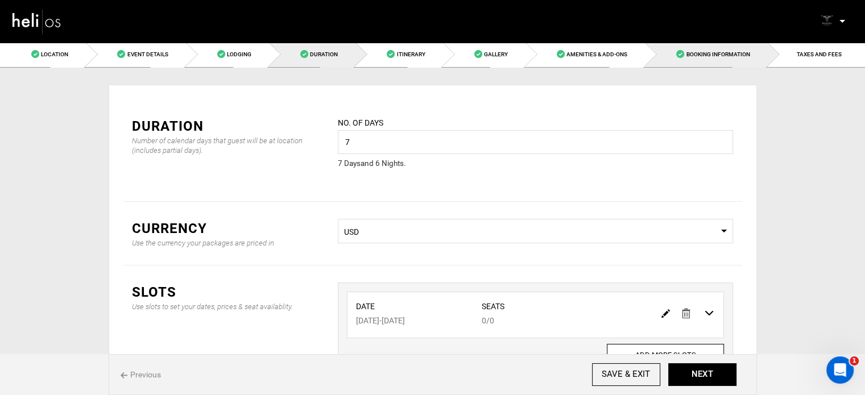
click at [768, 55] on link "Booking Information" at bounding box center [706, 55] width 122 height 26
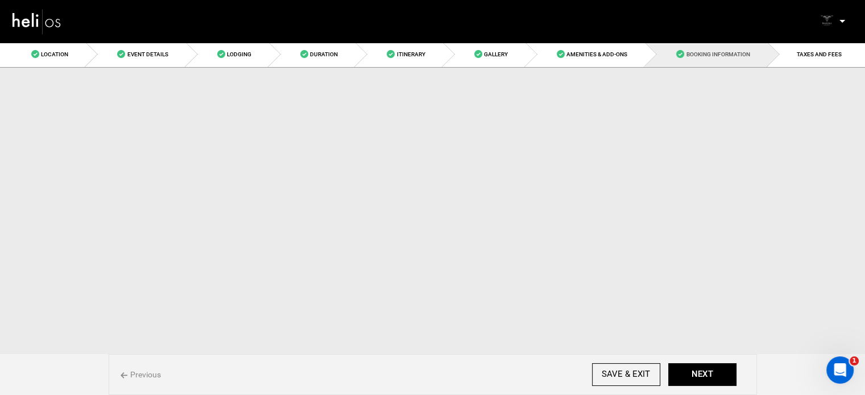
click at [768, 55] on link "Booking Information" at bounding box center [706, 55] width 122 height 26
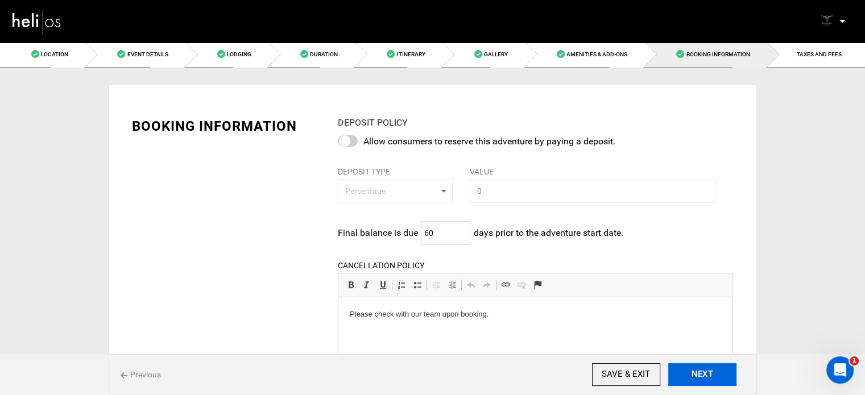
click at [693, 372] on button "NEXT" at bounding box center [703, 375] width 68 height 23
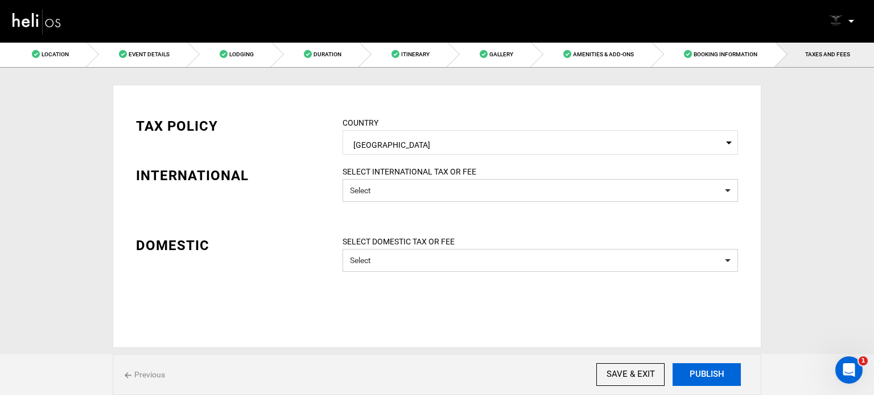
click at [693, 372] on button "PUBLISH" at bounding box center [707, 375] width 68 height 23
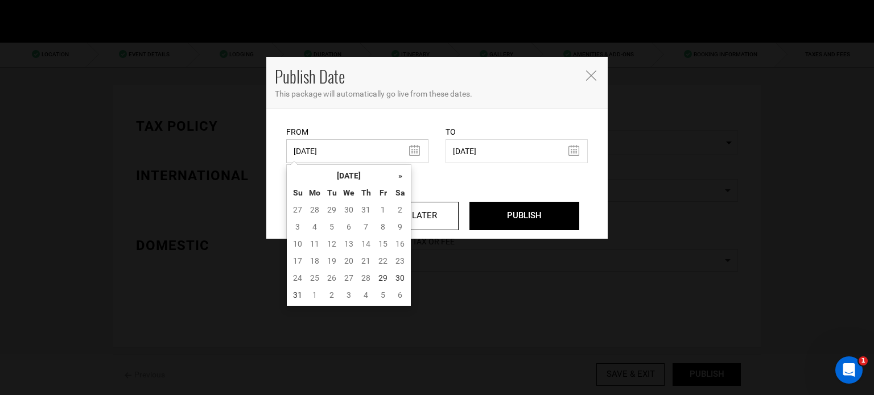
click at [370, 154] on input "05/29/2025" at bounding box center [357, 151] width 142 height 24
click at [377, 282] on td "29" at bounding box center [382, 278] width 17 height 17
type input "[DATE]"
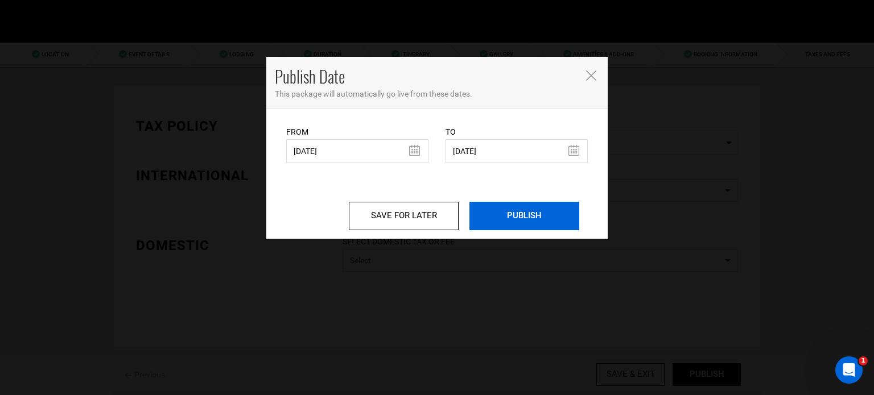
click at [509, 224] on input "PUBLISH" at bounding box center [524, 216] width 110 height 28
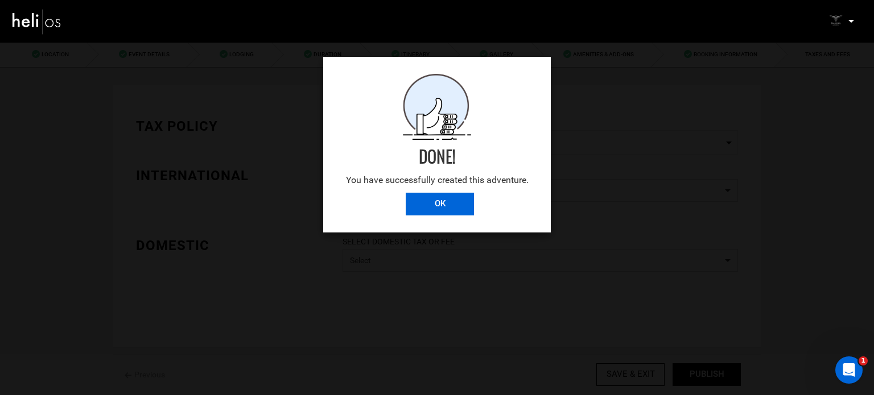
click at [446, 203] on input "OK" at bounding box center [440, 204] width 68 height 23
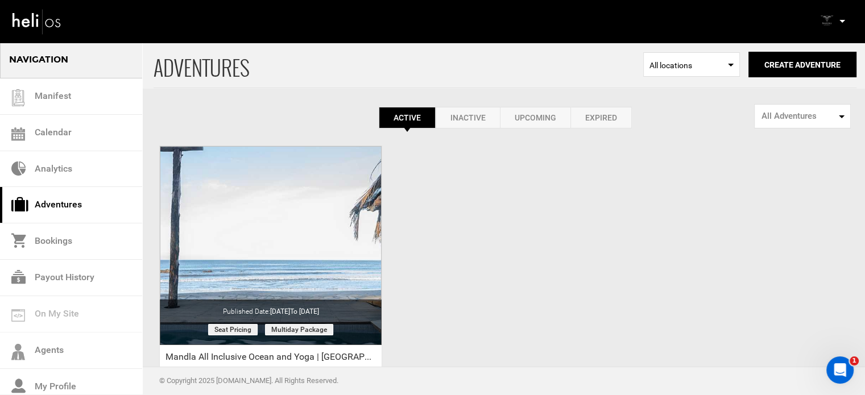
click at [843, 22] on icon at bounding box center [843, 21] width 6 height 3
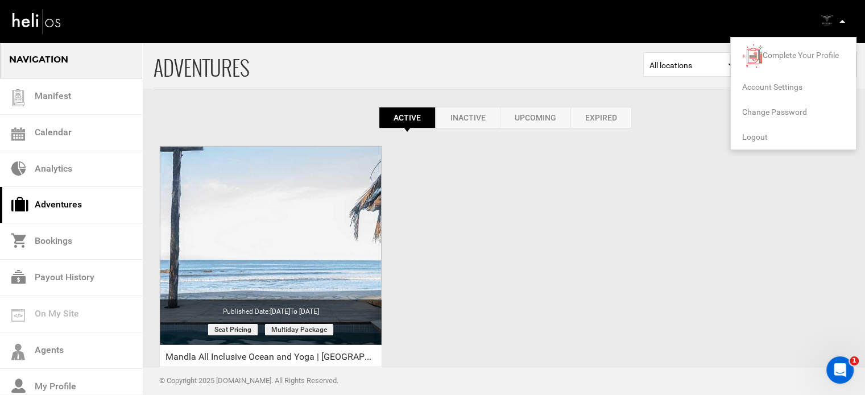
click at [750, 137] on span "Logout" at bounding box center [756, 137] width 26 height 9
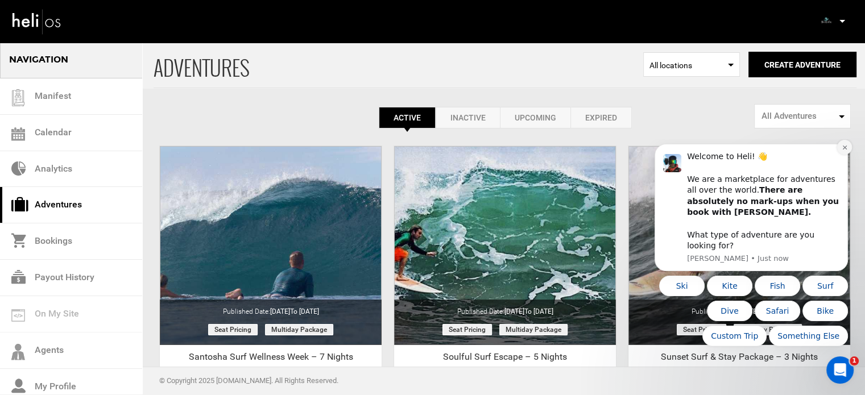
click at [844, 151] on icon "Dismiss notification" at bounding box center [845, 148] width 6 height 6
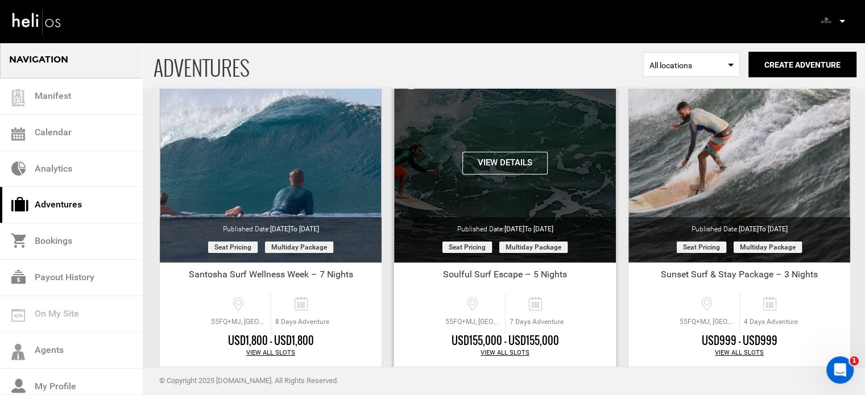
scroll to position [141, 0]
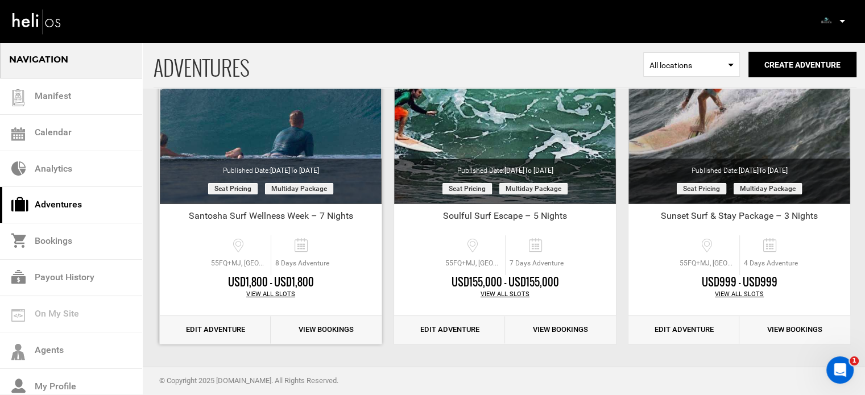
click at [238, 325] on link "Edit Adventure" at bounding box center [215, 330] width 111 height 28
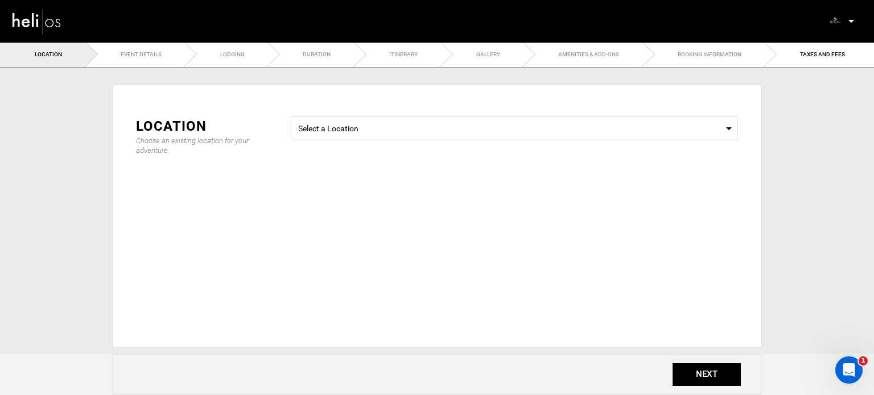
type input "8"
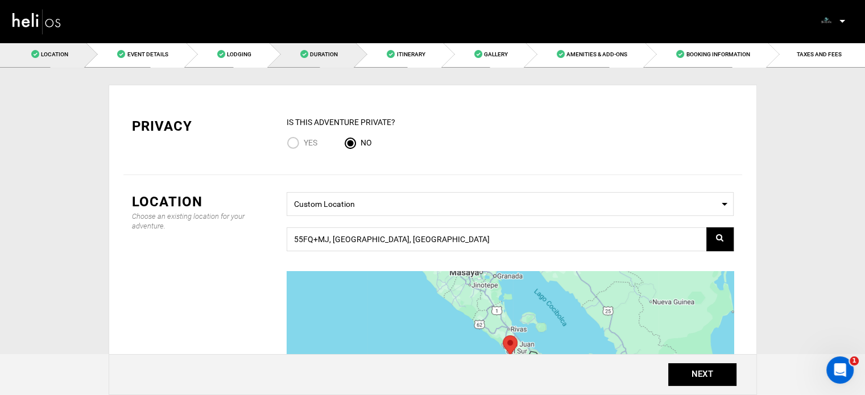
click at [350, 51] on link "Duration" at bounding box center [312, 55] width 86 height 26
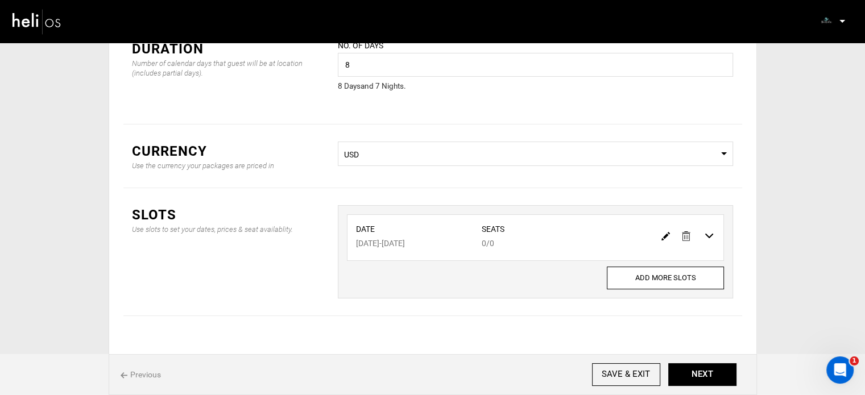
scroll to position [94, 0]
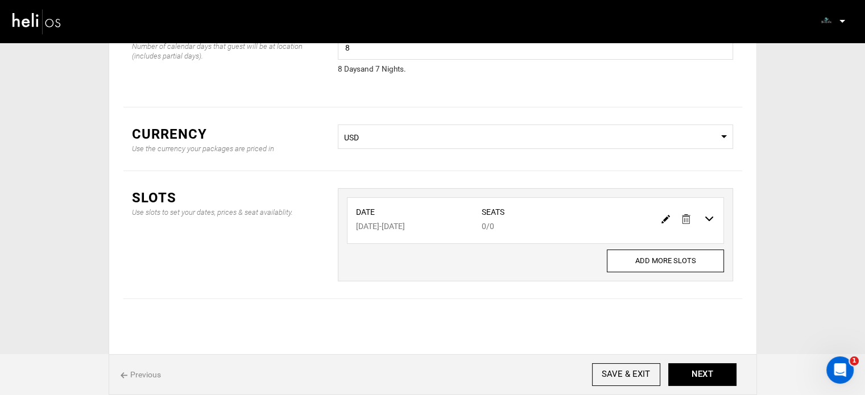
click at [665, 218] on img at bounding box center [666, 219] width 9 height 9
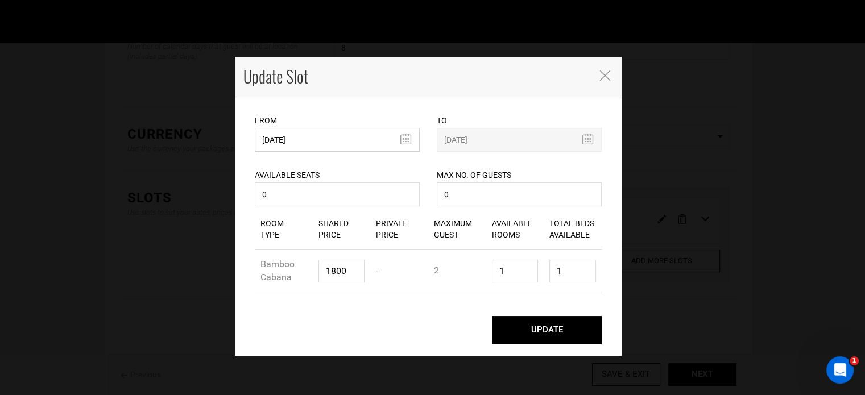
click at [323, 131] on input "[DATE]" at bounding box center [337, 140] width 165 height 24
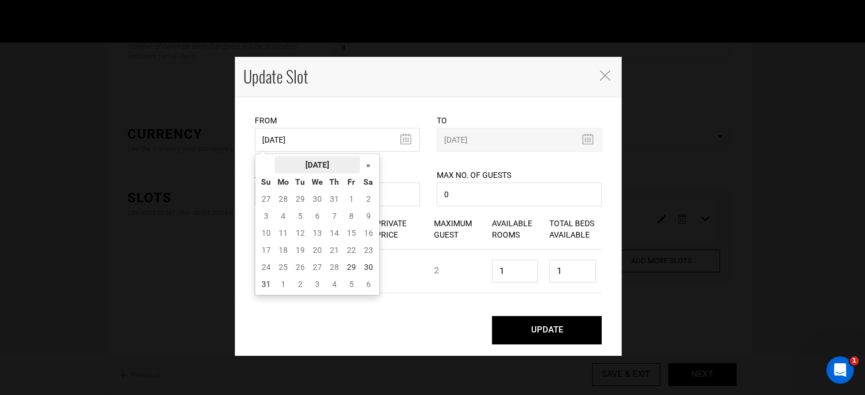
click at [312, 162] on th "[DATE]" at bounding box center [317, 164] width 85 height 17
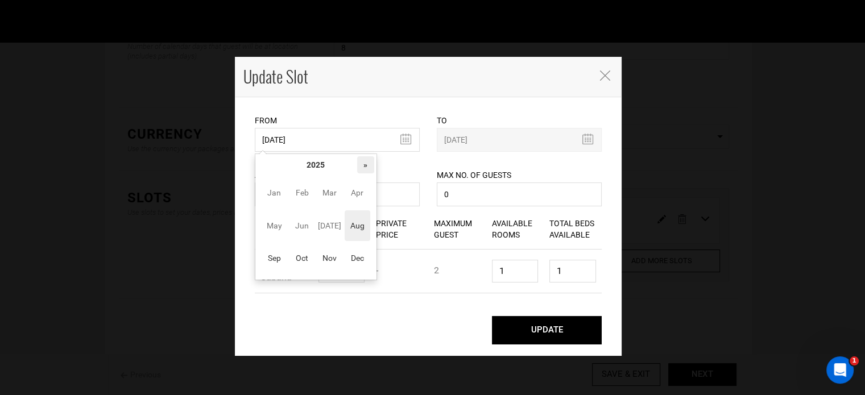
click at [361, 166] on th "»" at bounding box center [365, 164] width 17 height 17
click at [273, 258] on span "Sep" at bounding box center [275, 258] width 26 height 31
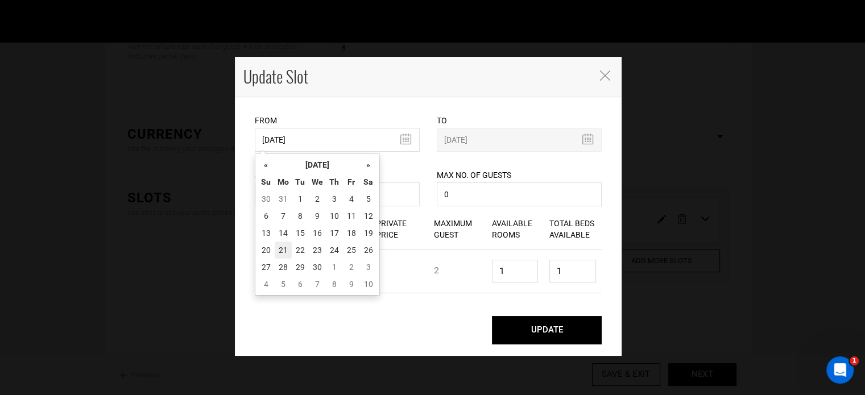
click at [278, 256] on td "21" at bounding box center [283, 250] width 17 height 17
type input "[DATE]"
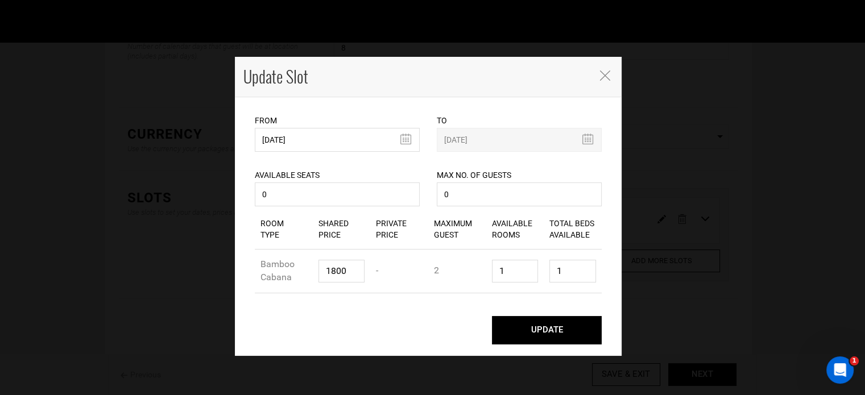
click at [510, 320] on button "UPDATE" at bounding box center [547, 330] width 110 height 28
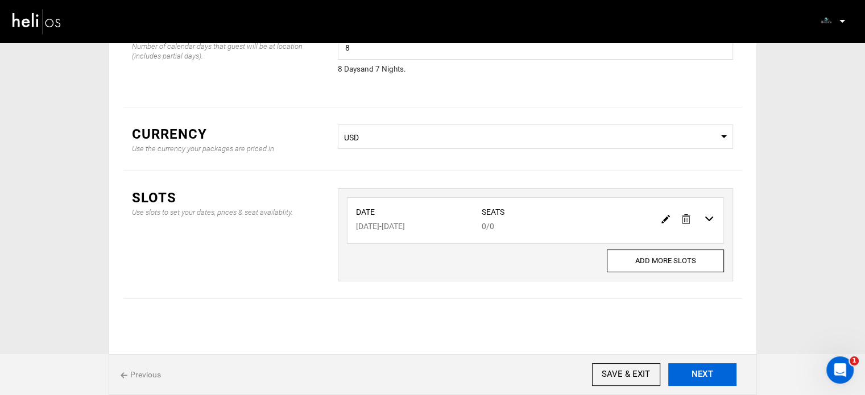
click at [700, 380] on button "NEXT" at bounding box center [703, 375] width 68 height 23
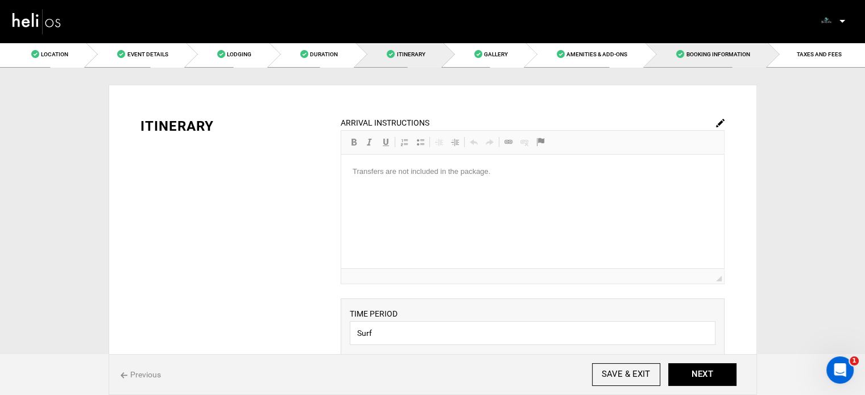
click at [768, 53] on link "Booking Information" at bounding box center [706, 55] width 122 height 26
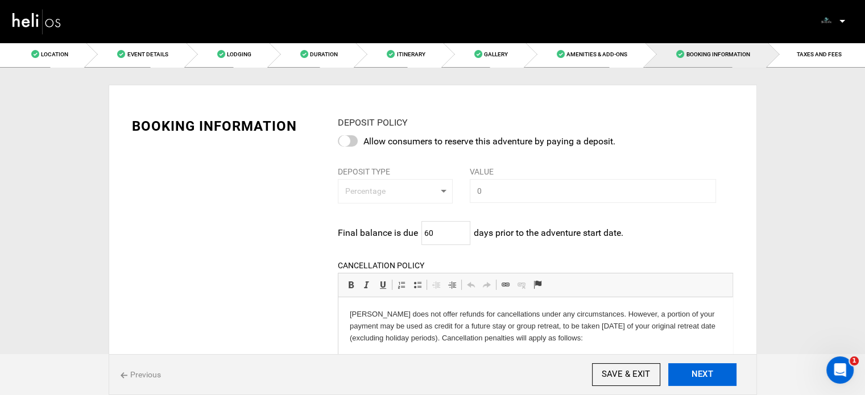
click at [706, 369] on button "NEXT" at bounding box center [703, 375] width 68 height 23
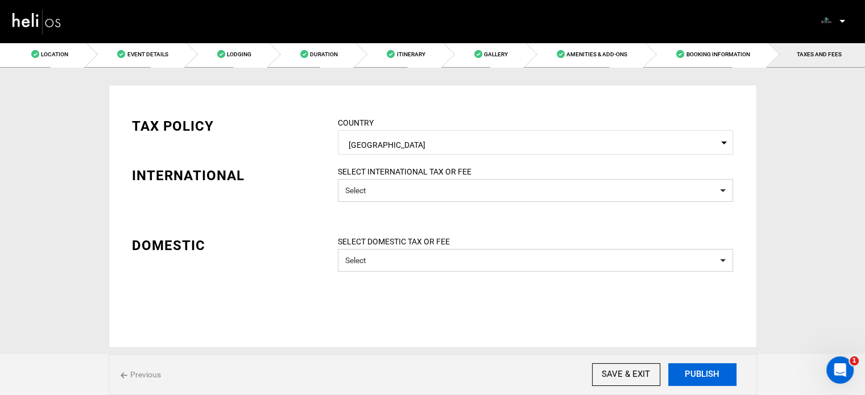
click at [706, 369] on button "PUBLISH" at bounding box center [703, 375] width 68 height 23
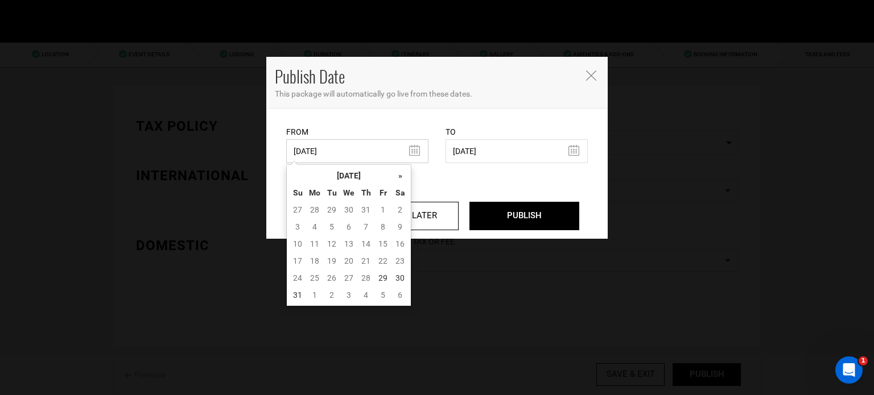
click at [306, 147] on input "[DATE]" at bounding box center [357, 151] width 142 height 24
click at [388, 280] on td "29" at bounding box center [382, 278] width 17 height 17
type input "[DATE]"
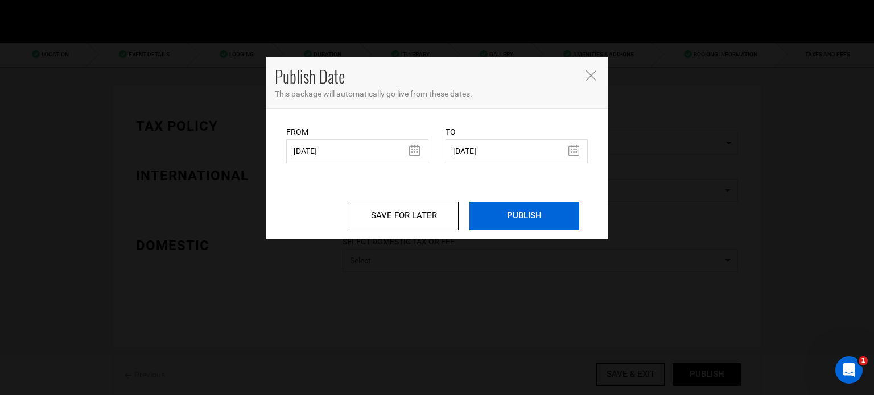
click at [522, 222] on input "PUBLISH" at bounding box center [524, 216] width 110 height 28
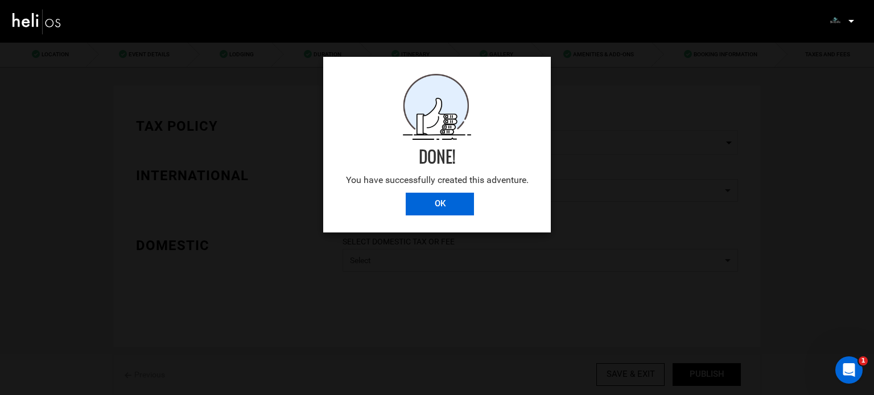
click at [451, 208] on input "OK" at bounding box center [440, 204] width 68 height 23
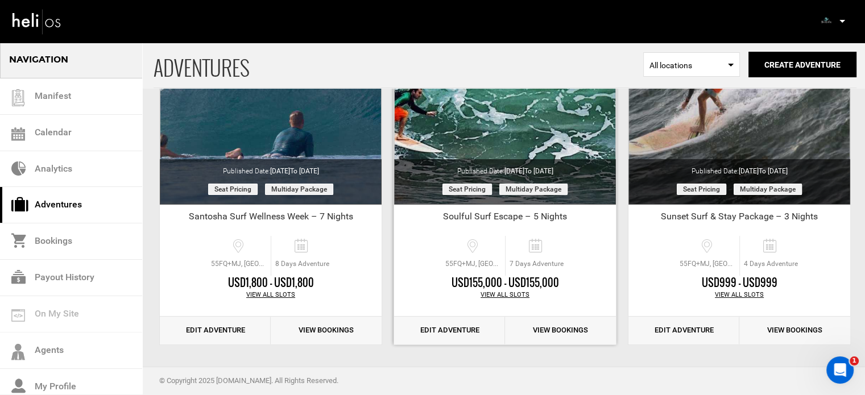
scroll to position [141, 0]
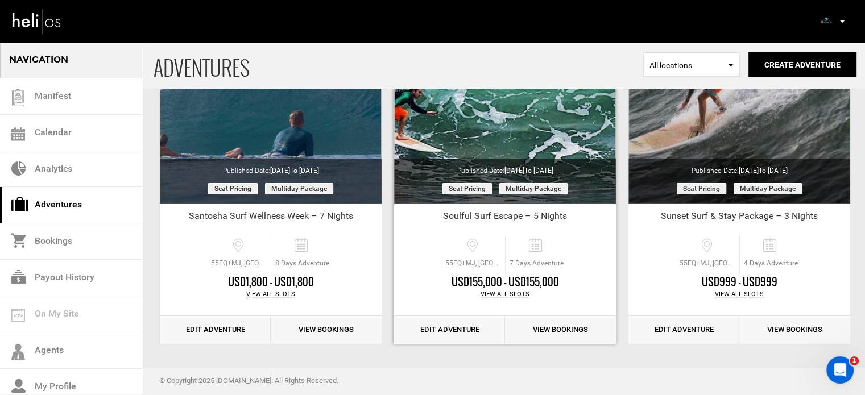
click at [444, 323] on link "Edit Adventure" at bounding box center [449, 330] width 111 height 28
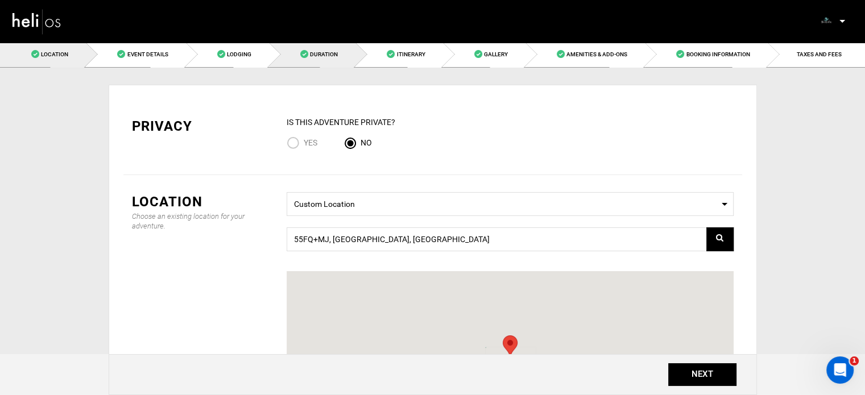
click at [343, 60] on link "Duration" at bounding box center [312, 55] width 86 height 26
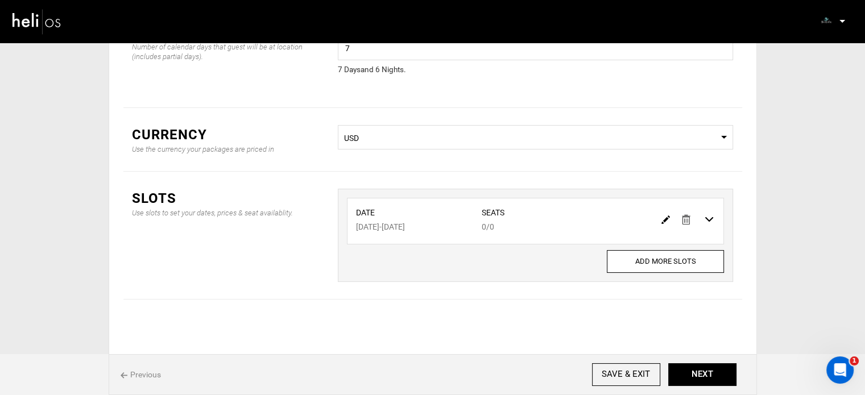
scroll to position [94, 0]
click at [664, 217] on img at bounding box center [666, 219] width 9 height 9
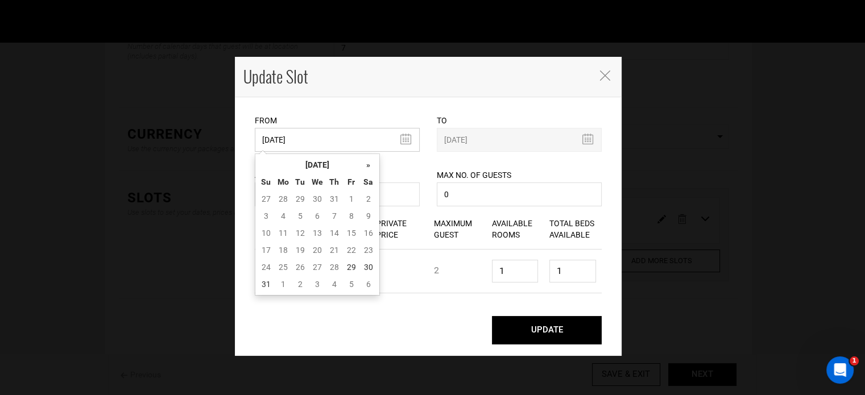
click at [356, 129] on input "[DATE]" at bounding box center [337, 140] width 165 height 24
click at [333, 170] on th "[DATE]" at bounding box center [317, 164] width 85 height 17
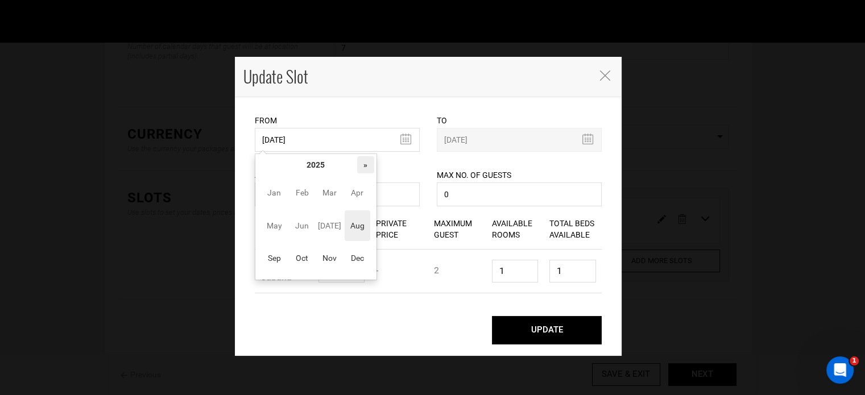
click at [363, 172] on th "»" at bounding box center [365, 164] width 17 height 17
click at [280, 260] on span "Sep" at bounding box center [275, 258] width 26 height 31
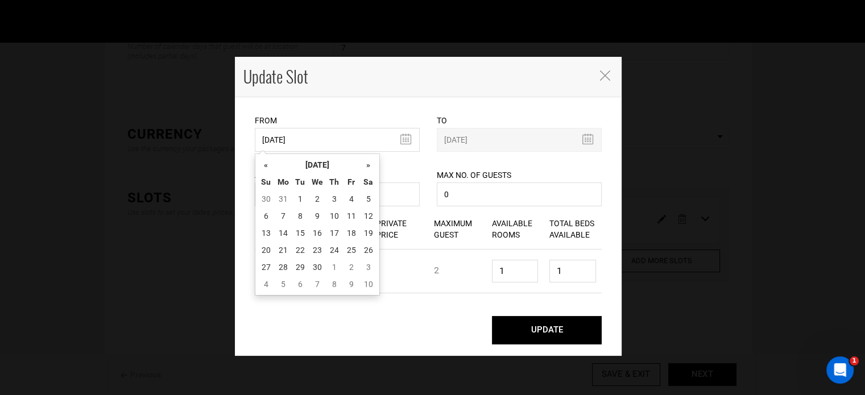
click at [280, 260] on td "28" at bounding box center [283, 267] width 17 height 17
type input "[DATE]"
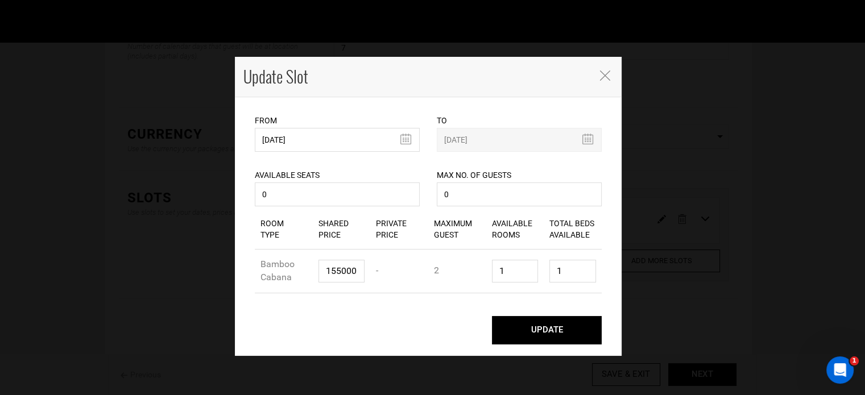
click at [507, 320] on button "UPDATE" at bounding box center [547, 330] width 110 height 28
type input "[DATE]"
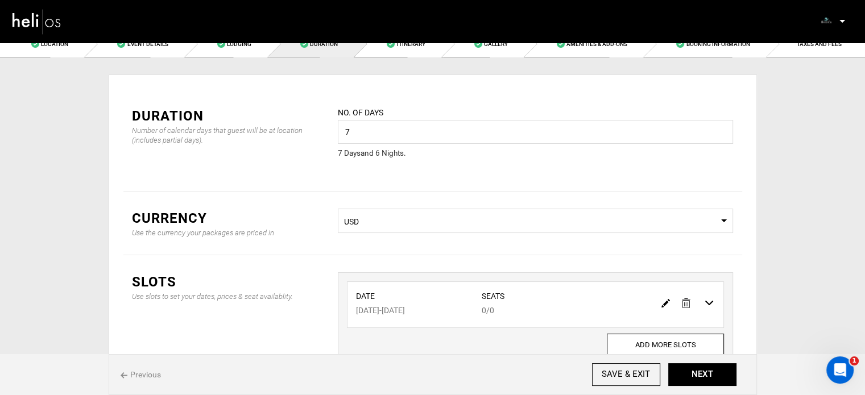
scroll to position [0, 0]
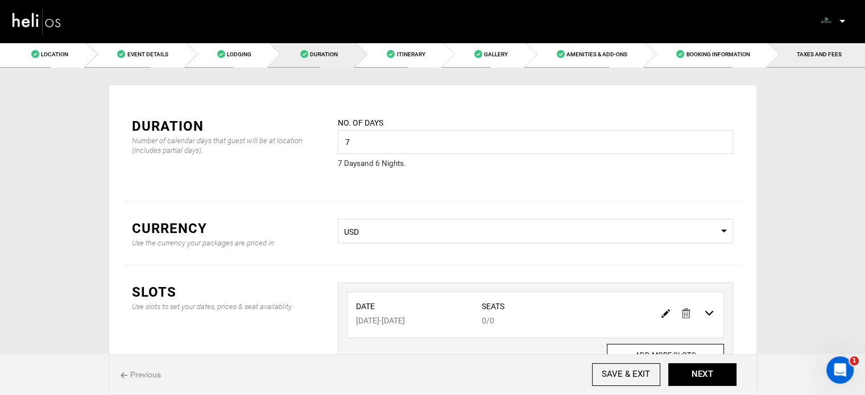
click at [814, 54] on span "TAXES AND FEES" at bounding box center [819, 54] width 45 height 6
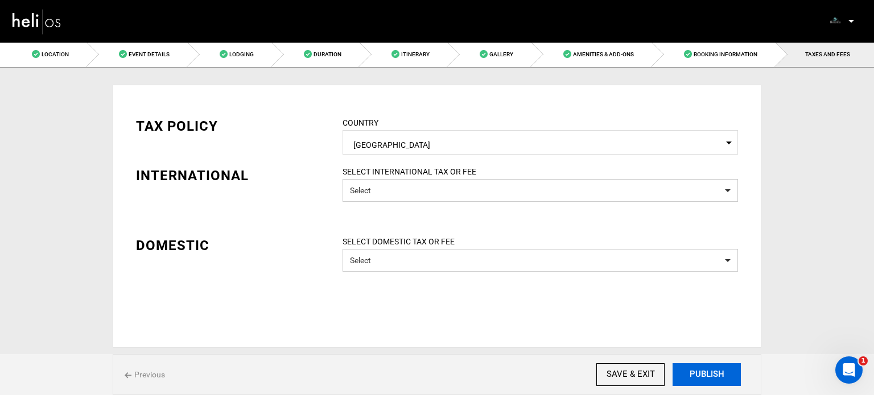
click at [707, 379] on button "PUBLISH" at bounding box center [707, 375] width 68 height 23
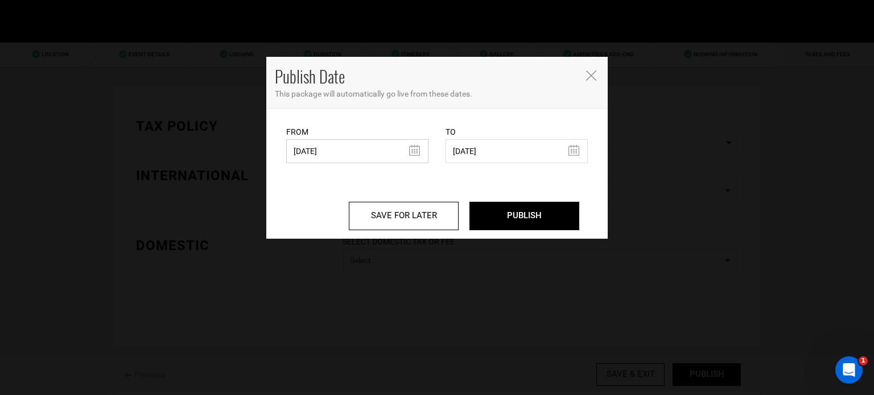
click at [366, 152] on input "[DATE]" at bounding box center [357, 151] width 142 height 24
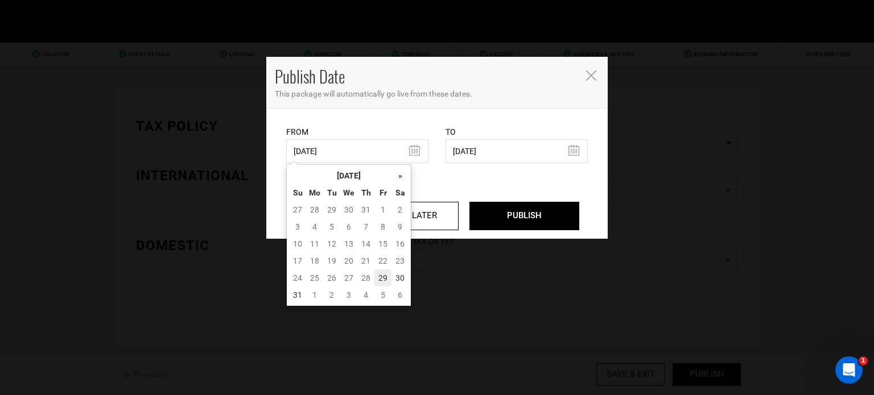
click at [385, 283] on td "29" at bounding box center [382, 278] width 17 height 17
type input "[DATE]"
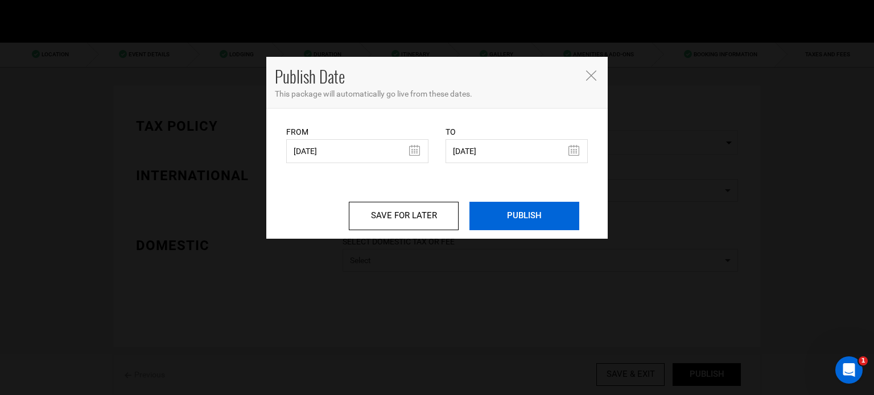
click at [508, 224] on input "PUBLISH" at bounding box center [524, 216] width 110 height 28
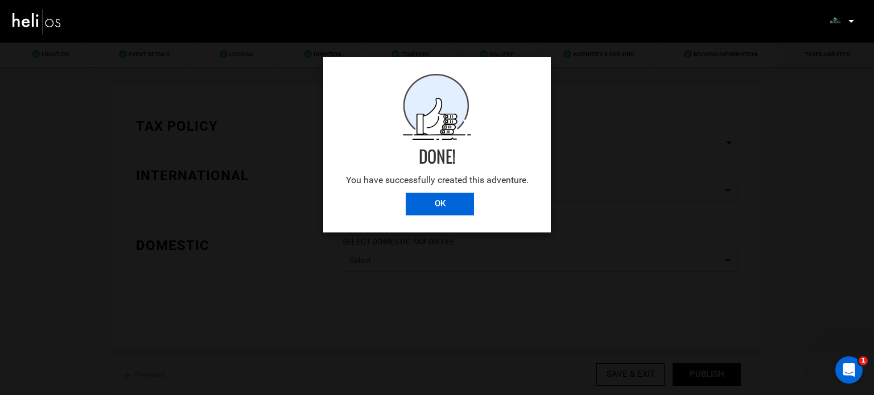
click at [422, 200] on input "OK" at bounding box center [440, 204] width 68 height 23
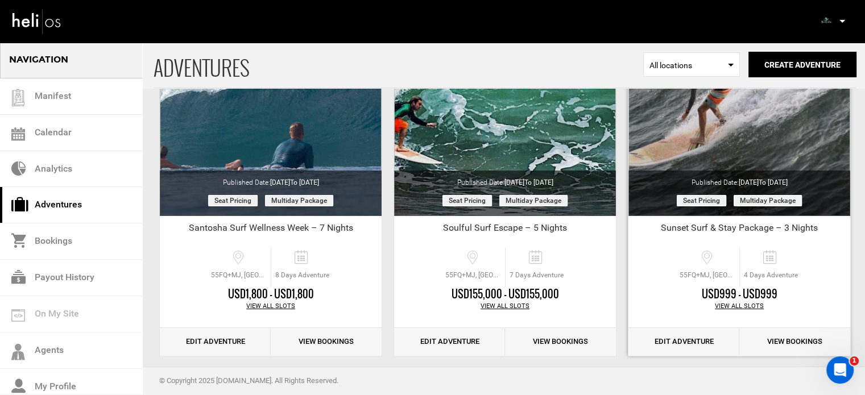
scroll to position [141, 0]
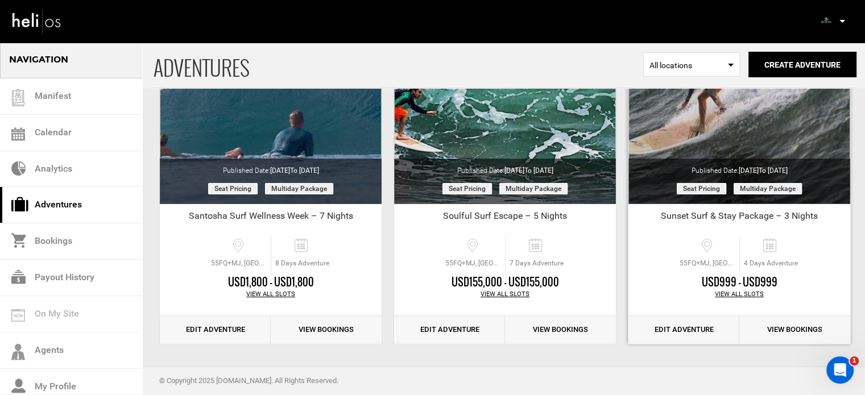
click at [675, 329] on link "Edit Adventure" at bounding box center [684, 330] width 111 height 28
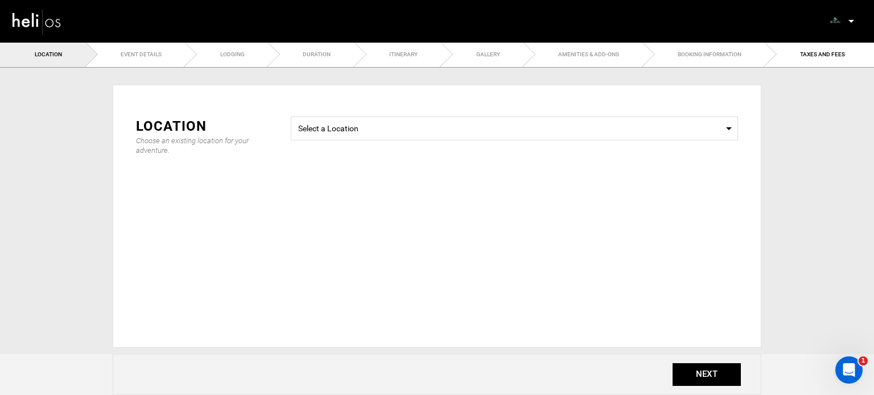
type input "4"
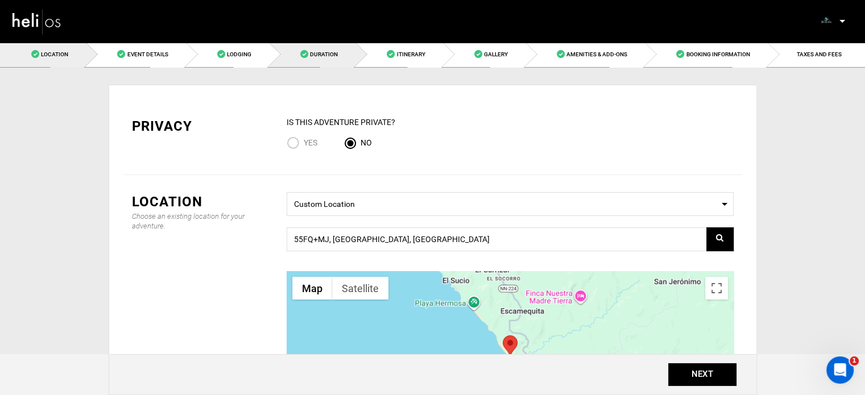
click at [306, 60] on link "Duration" at bounding box center [312, 55] width 86 height 26
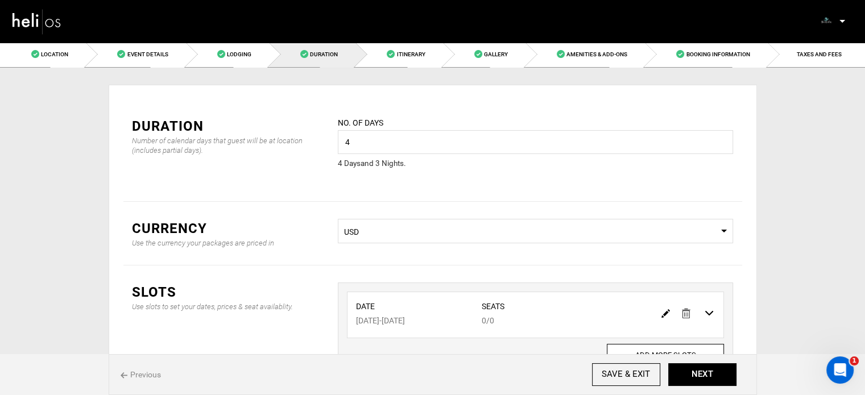
click at [667, 311] on img at bounding box center [666, 314] width 9 height 9
type input "[DATE]"
type input "0"
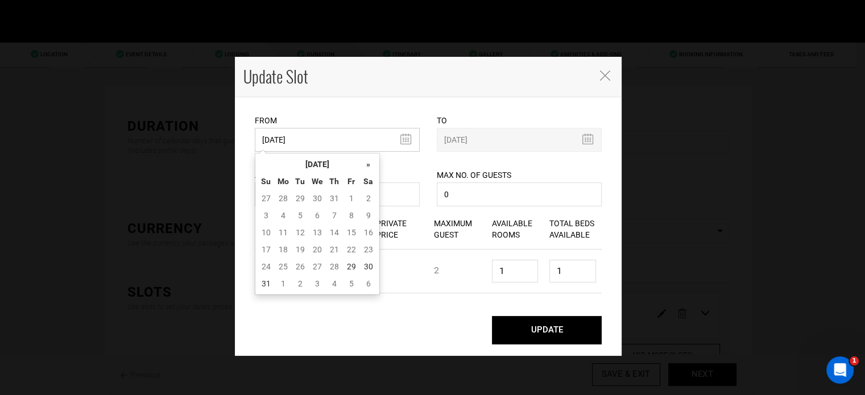
click at [371, 151] on input "[DATE]" at bounding box center [337, 140] width 165 height 24
click at [308, 168] on th "[DATE]" at bounding box center [317, 164] width 85 height 17
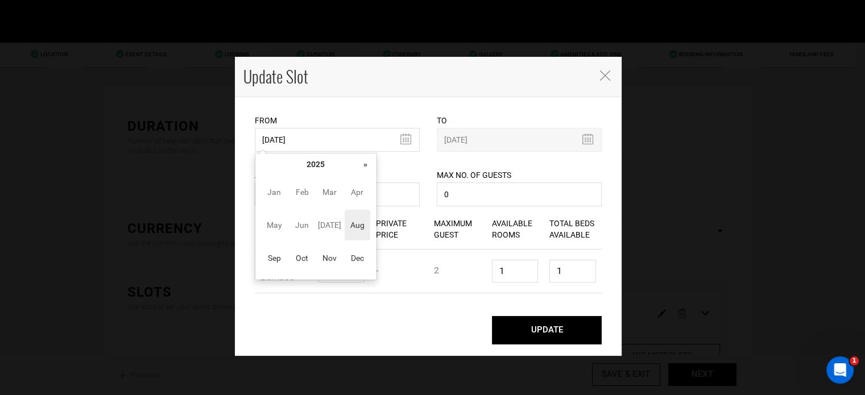
click at [376, 169] on div "« [DATE] » Su Mo Tu We Th Fr Sa 27 28 29 30 31 1 2 3 4 5 6 7 8 9 10 11 12 13 14…" at bounding box center [316, 216] width 122 height 127
click at [369, 166] on th "»" at bounding box center [365, 164] width 17 height 17
click at [286, 257] on span "Sep" at bounding box center [275, 258] width 26 height 31
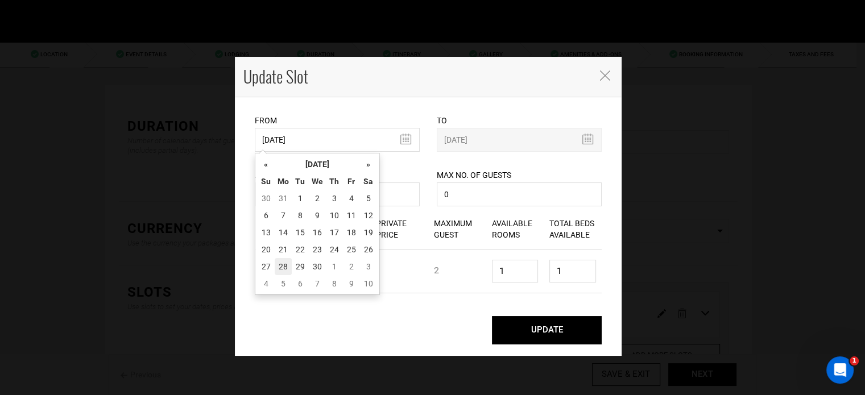
click at [281, 269] on td "28" at bounding box center [283, 266] width 17 height 17
type input "[DATE]"
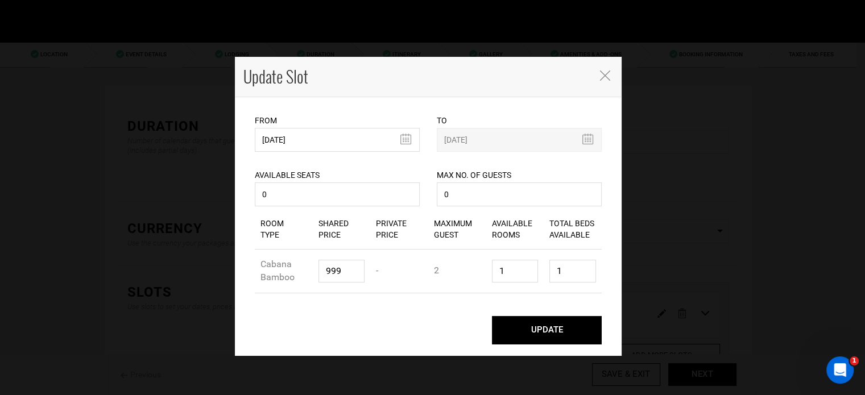
click at [553, 334] on button "UPDATE" at bounding box center [547, 330] width 110 height 28
type input "[DATE]"
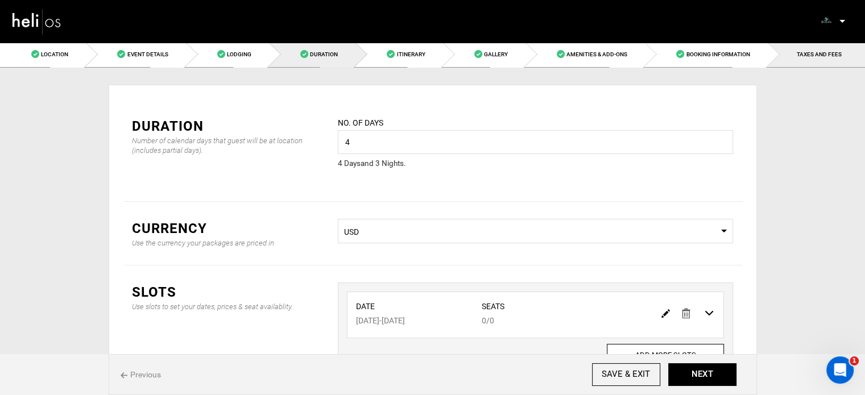
click at [816, 65] on link "TAXES AND FEES" at bounding box center [816, 55] width 97 height 26
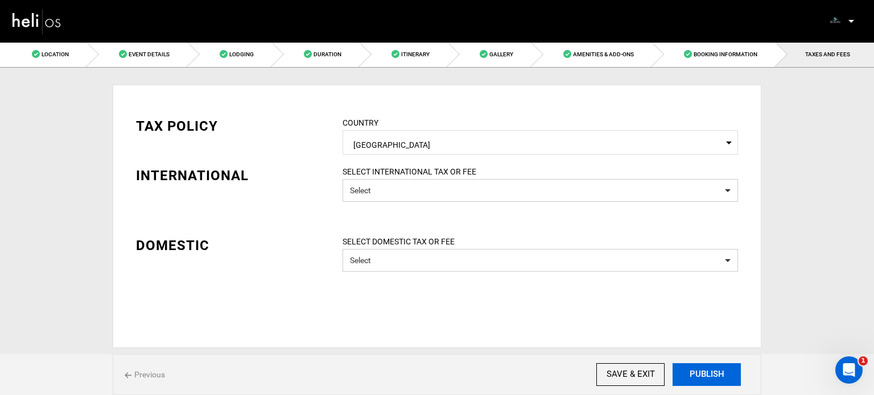
click at [688, 375] on button "PUBLISH" at bounding box center [707, 375] width 68 height 23
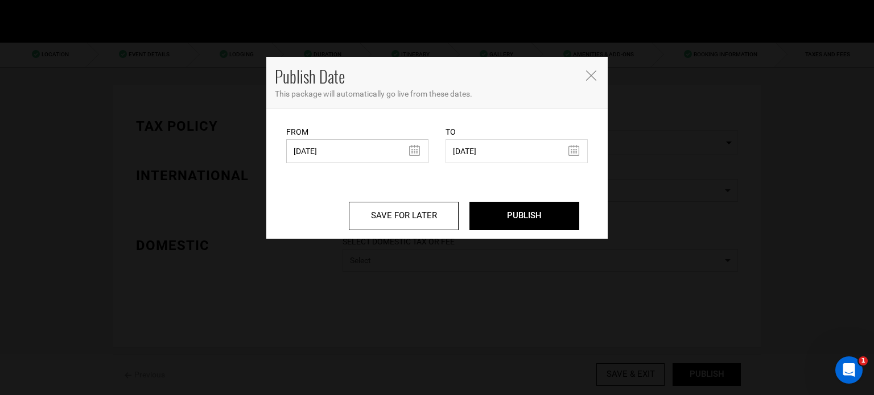
click at [307, 152] on input "[DATE]" at bounding box center [357, 151] width 142 height 24
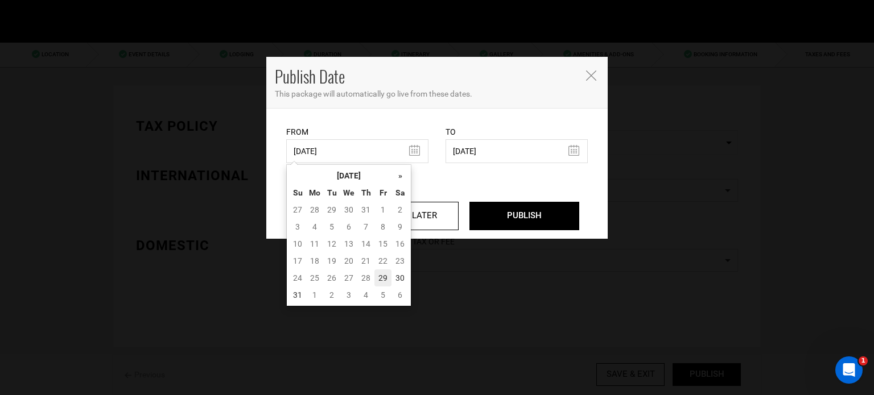
click at [383, 279] on td "29" at bounding box center [382, 278] width 17 height 17
type input "[DATE]"
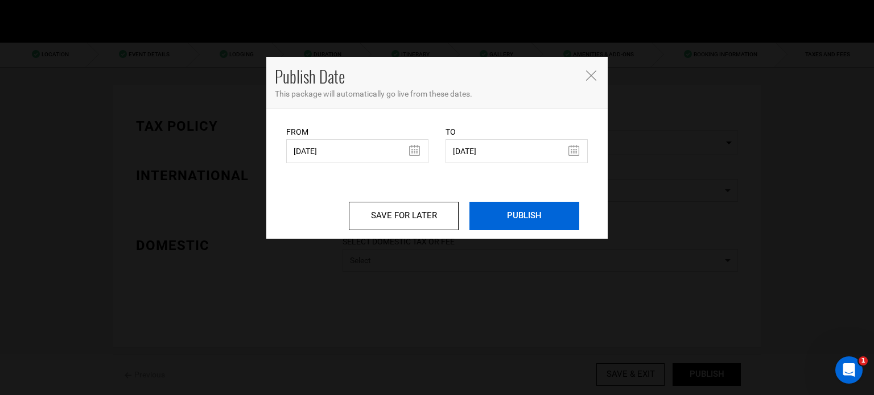
click at [511, 227] on input "PUBLISH" at bounding box center [524, 216] width 110 height 28
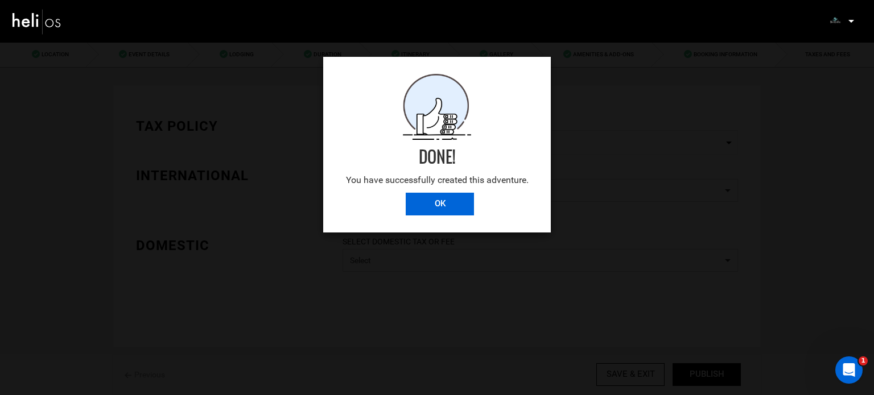
click at [434, 206] on input "OK" at bounding box center [440, 204] width 68 height 23
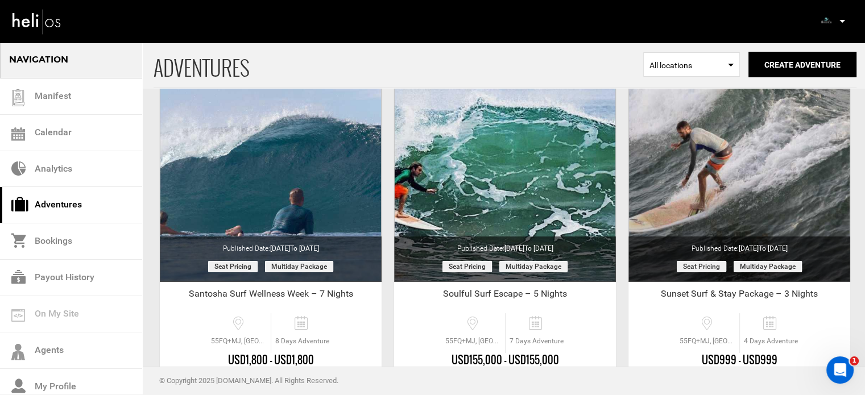
scroll to position [141, 0]
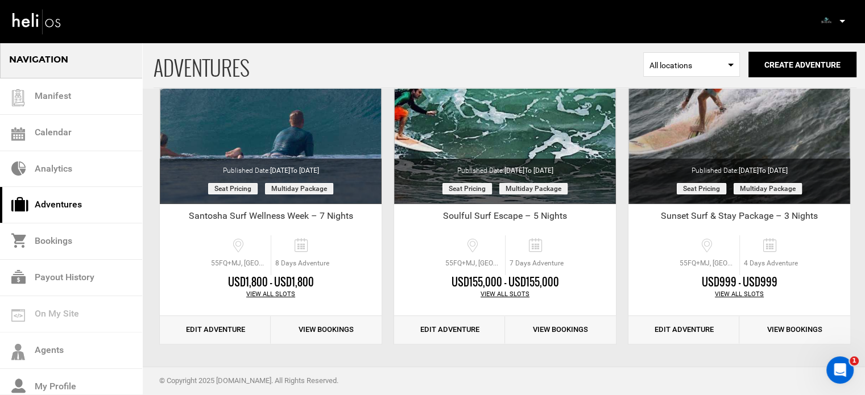
click at [839, 19] on p at bounding box center [842, 21] width 7 height 13
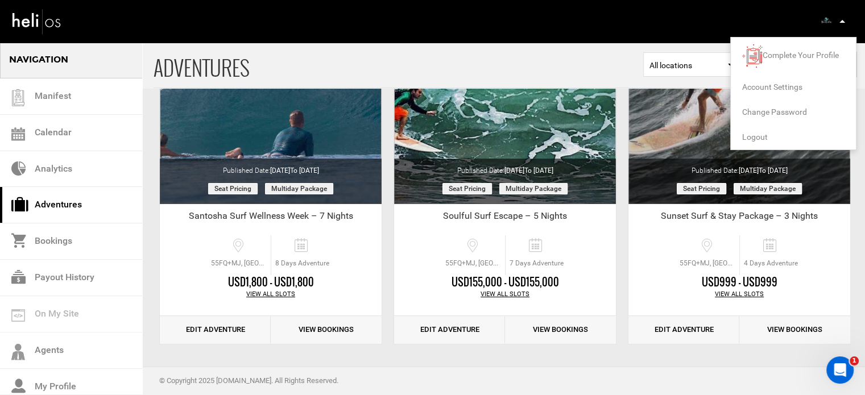
click at [760, 137] on span "Logout" at bounding box center [756, 137] width 26 height 9
